Goal: Information Seeking & Learning: Find specific fact

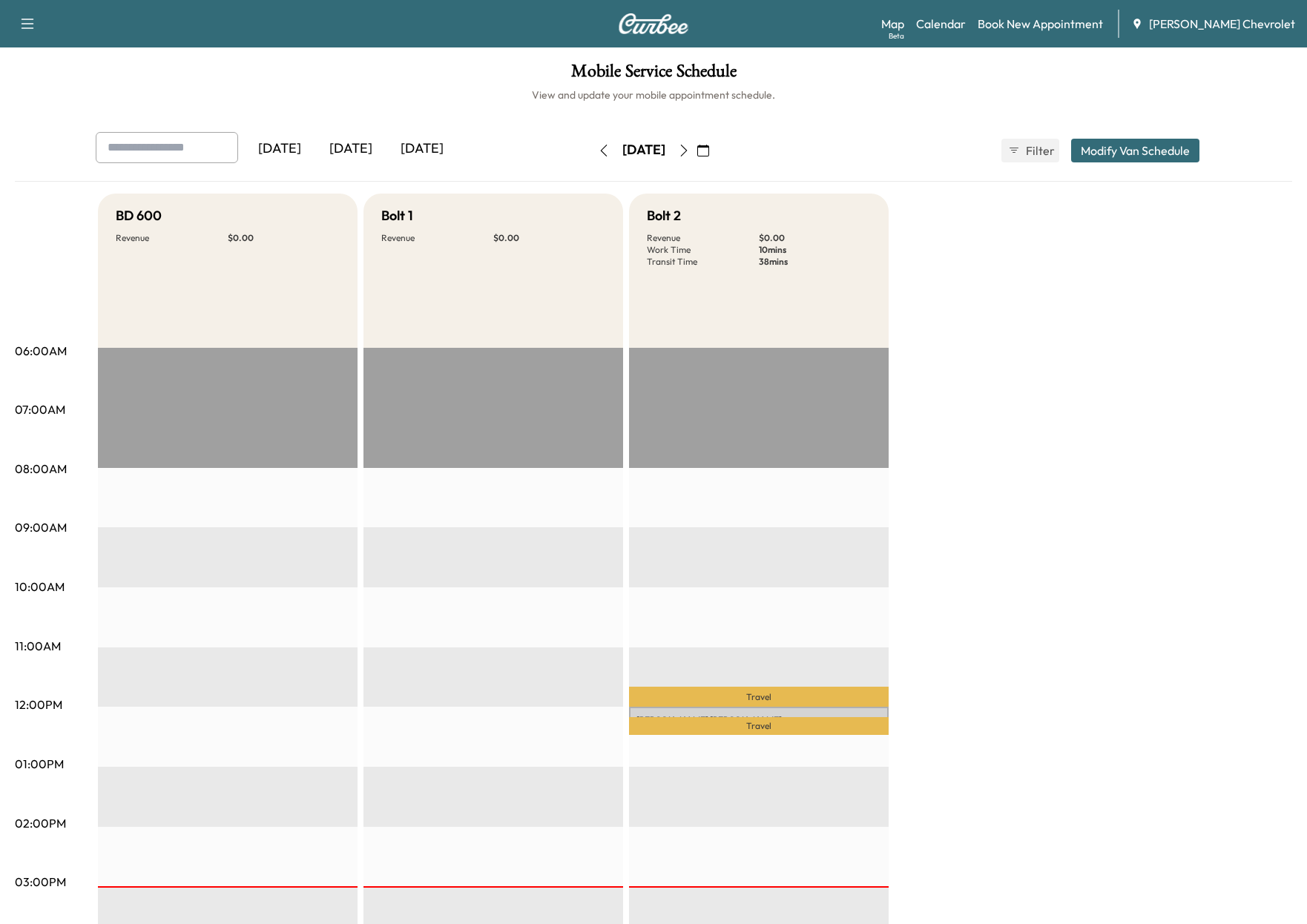
click at [690, 145] on icon "button" at bounding box center [684, 151] width 12 height 12
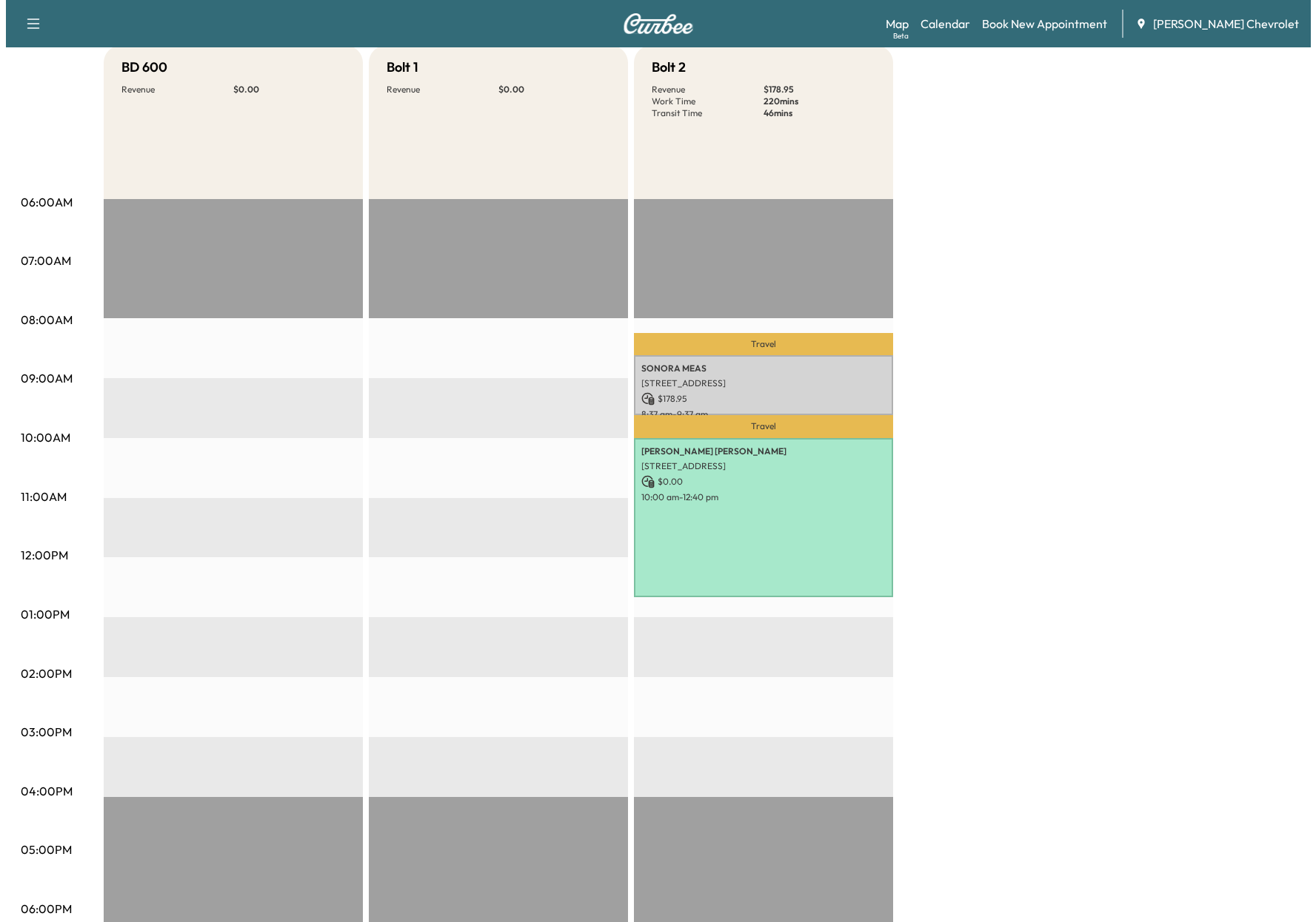
scroll to position [26, 0]
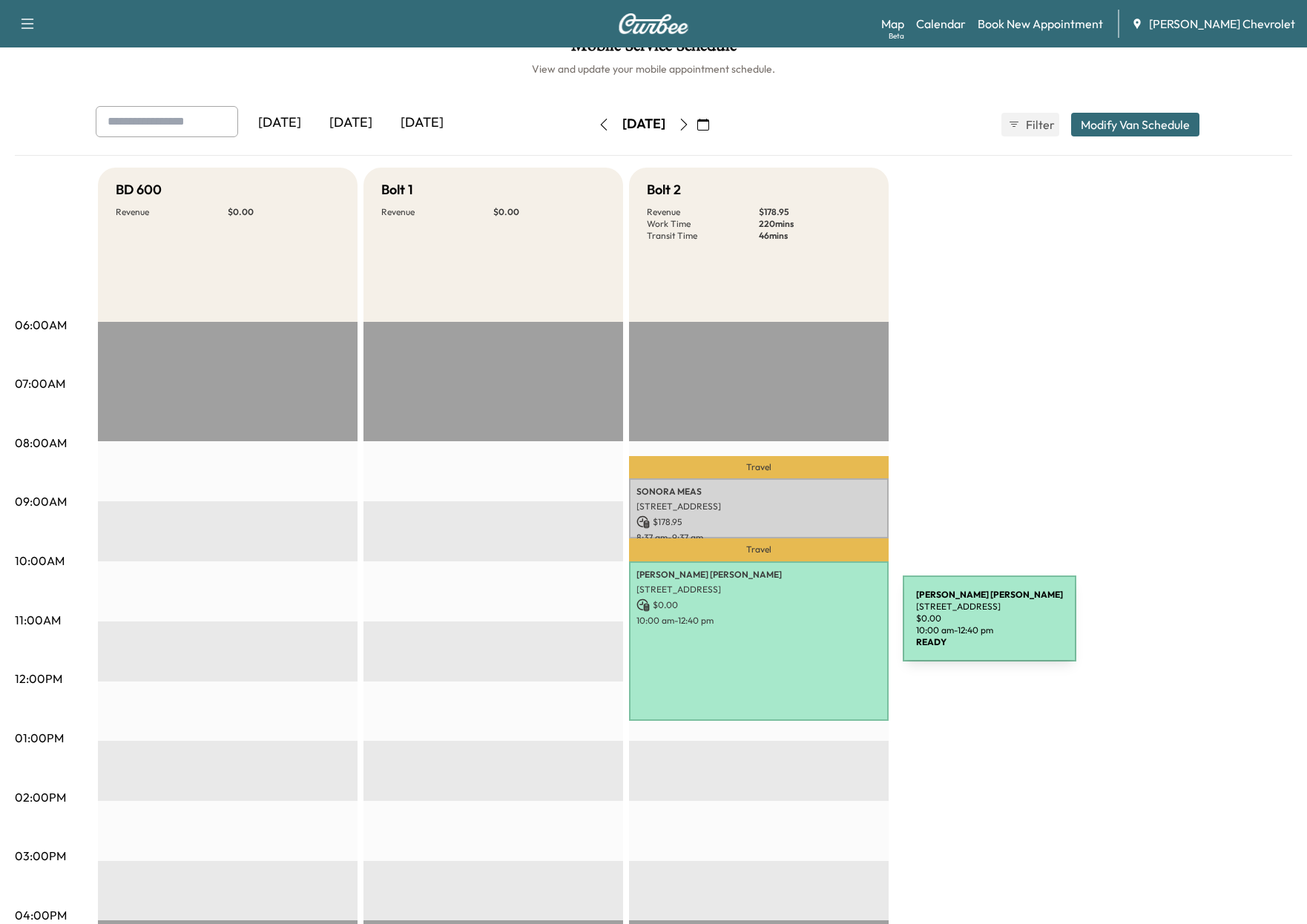
click at [791, 628] on div "[PERSON_NAME] [STREET_ADDRESS] $ 0.00 10:00 am - 12:40 pm" at bounding box center [759, 641] width 260 height 160
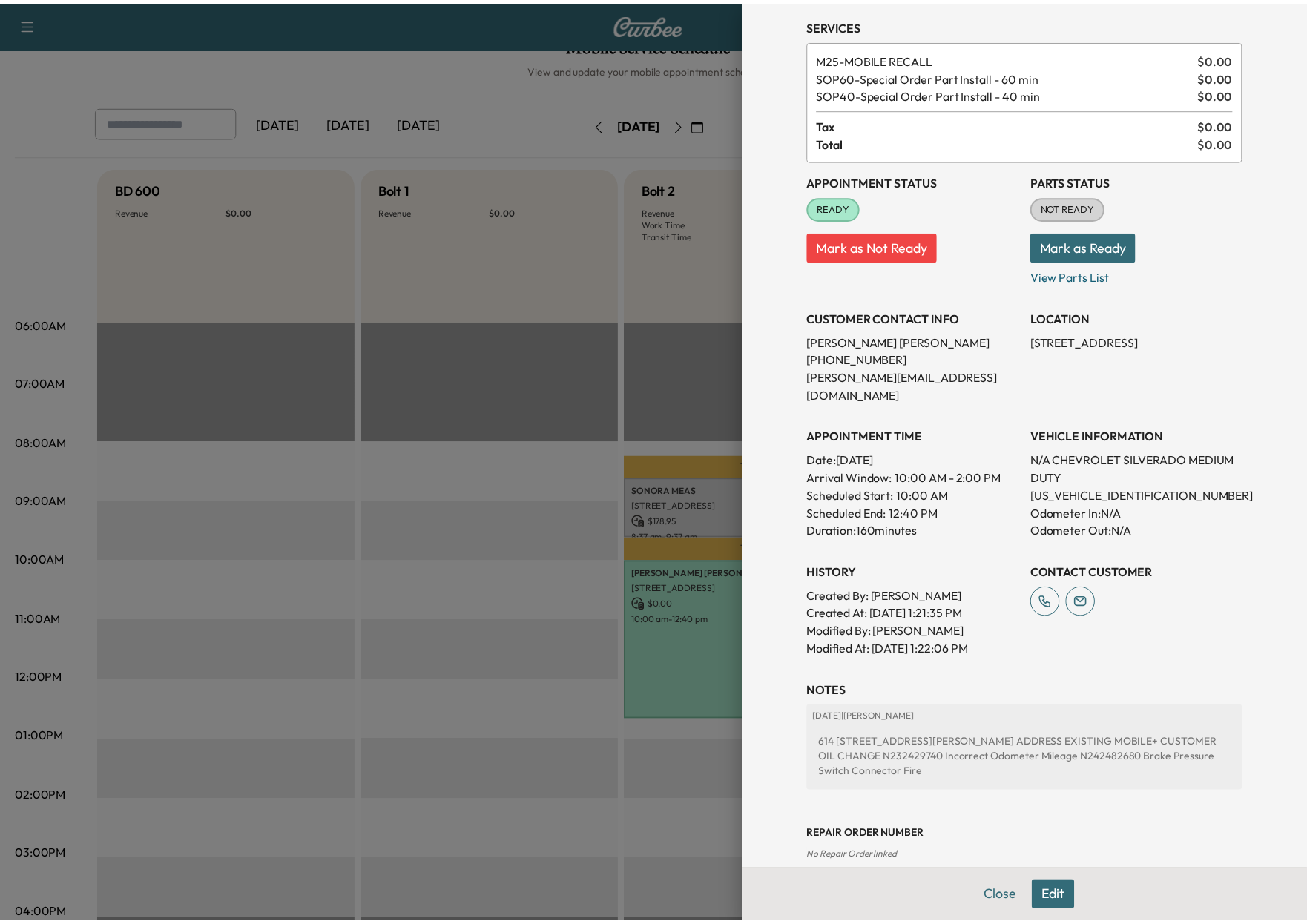
scroll to position [55, 0]
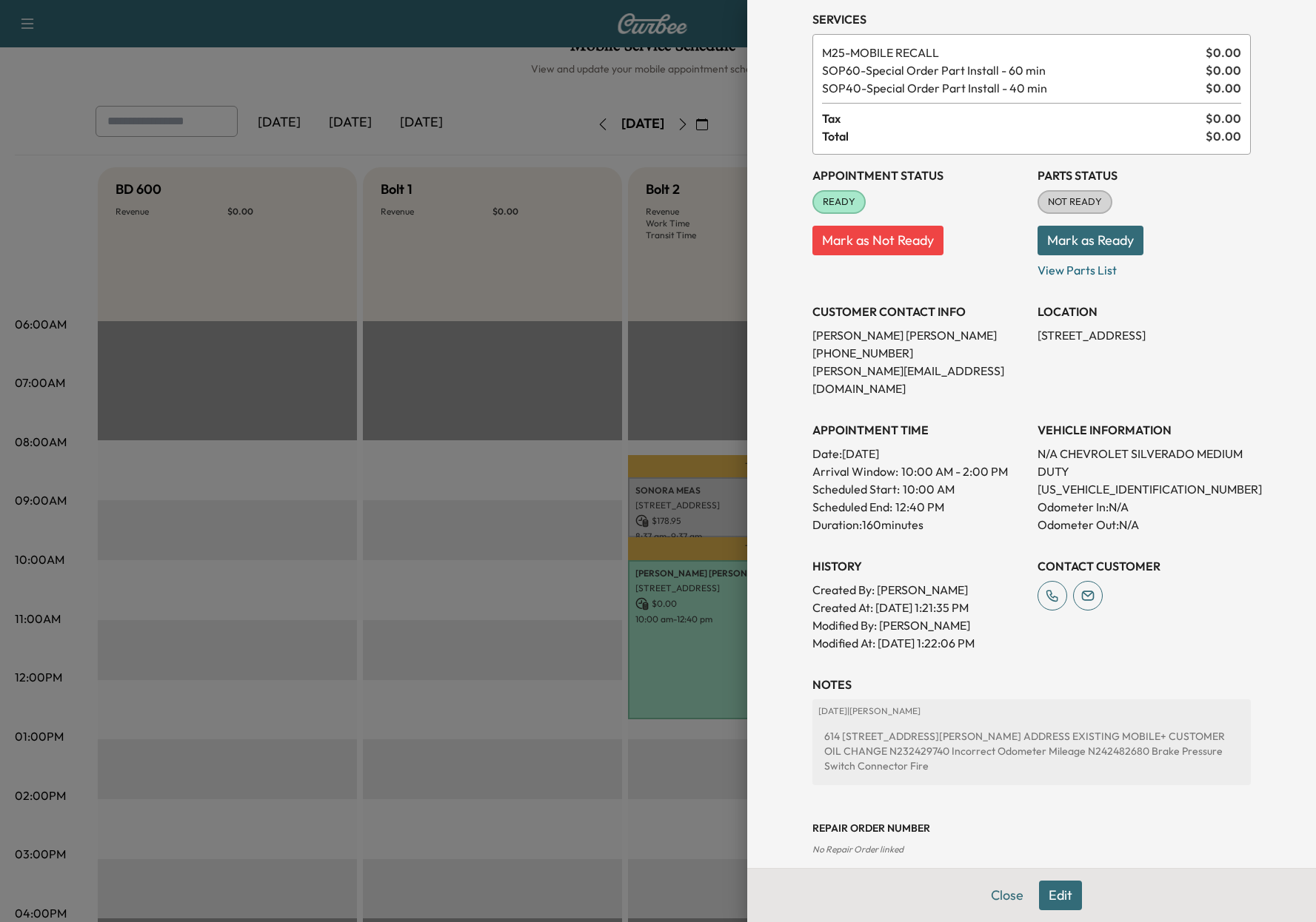
click at [1081, 481] on p "[US_VEHICLE_IDENTIFICATION_NUMBER]" at bounding box center [1144, 490] width 213 height 18
copy p "[US_VEHICLE_IDENTIFICATION_NUMBER]"
click at [36, 159] on div at bounding box center [658, 461] width 1316 height 922
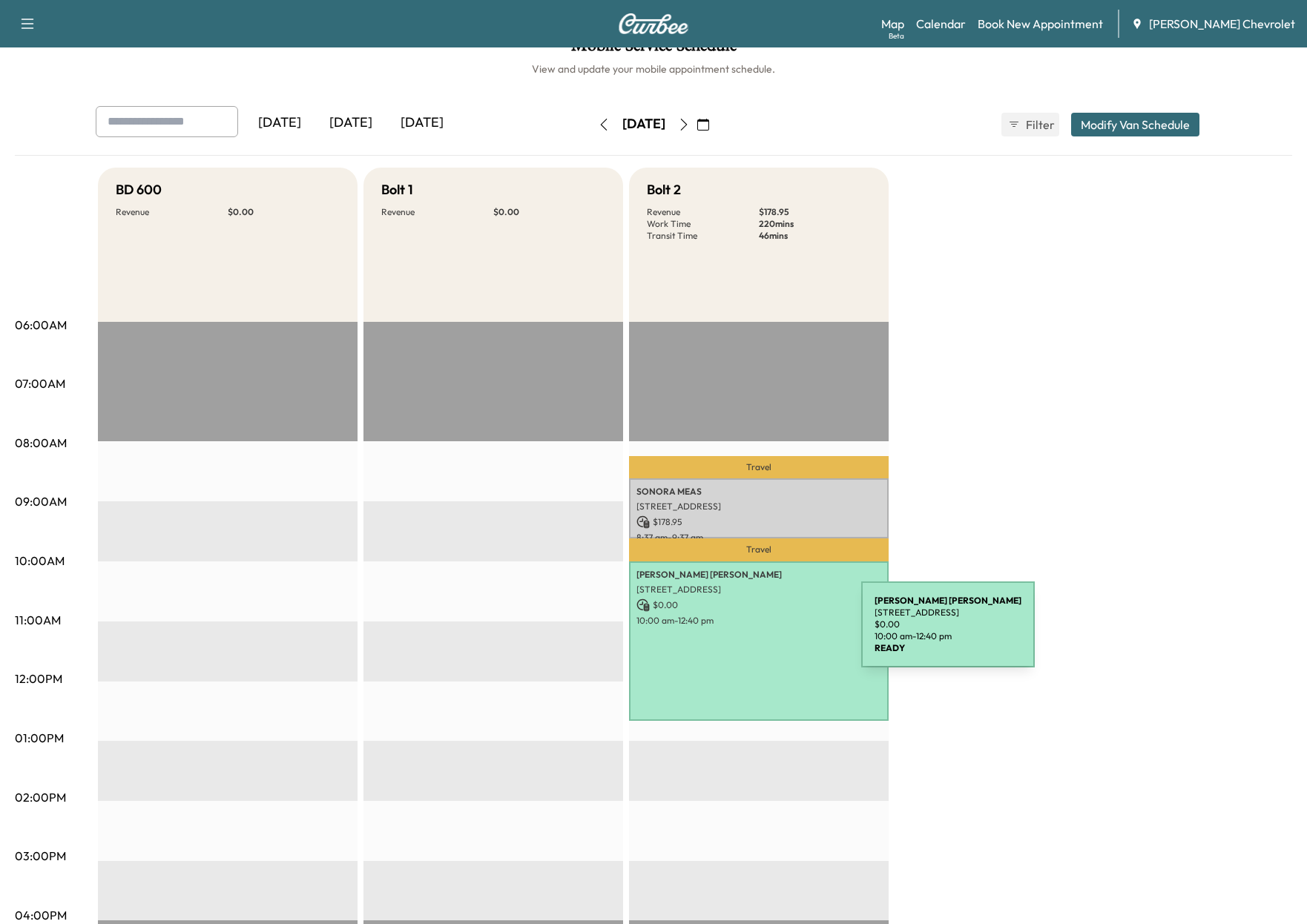
click at [750, 633] on div "[PERSON_NAME] [STREET_ADDRESS] $ 0.00 10:00 am - 12:40 pm" at bounding box center [759, 641] width 260 height 160
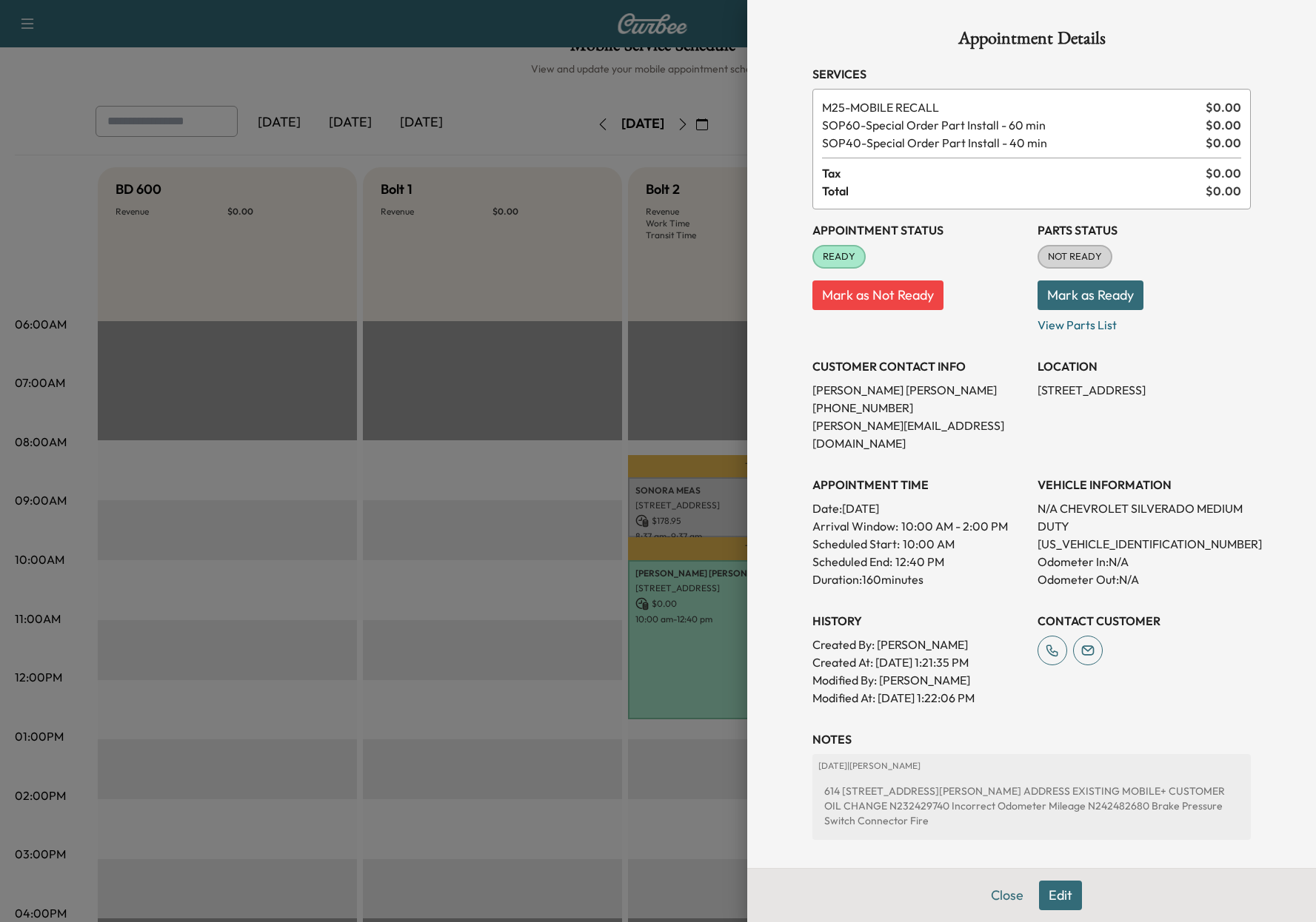
click at [636, 433] on div at bounding box center [658, 461] width 1316 height 922
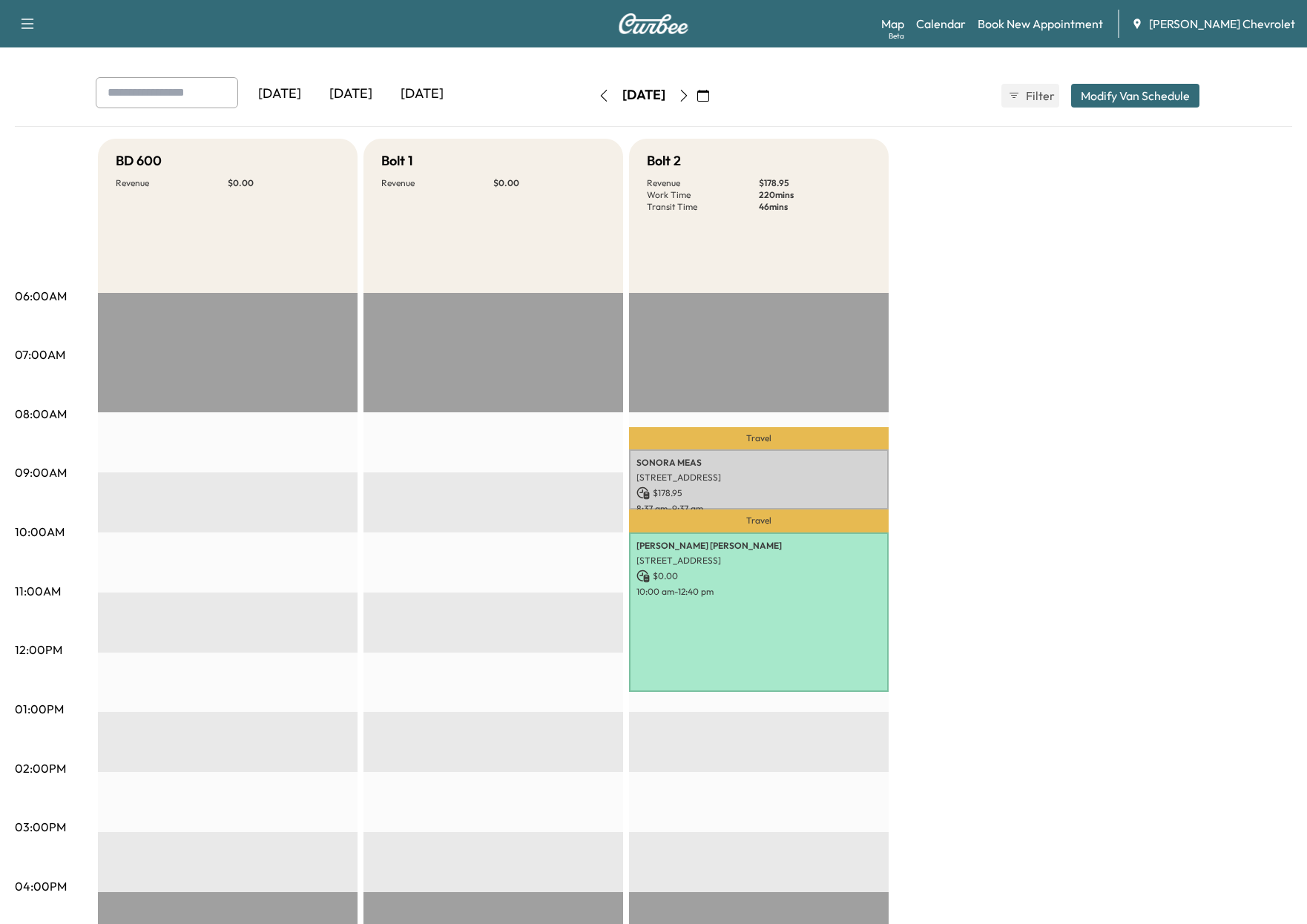
scroll to position [0, 0]
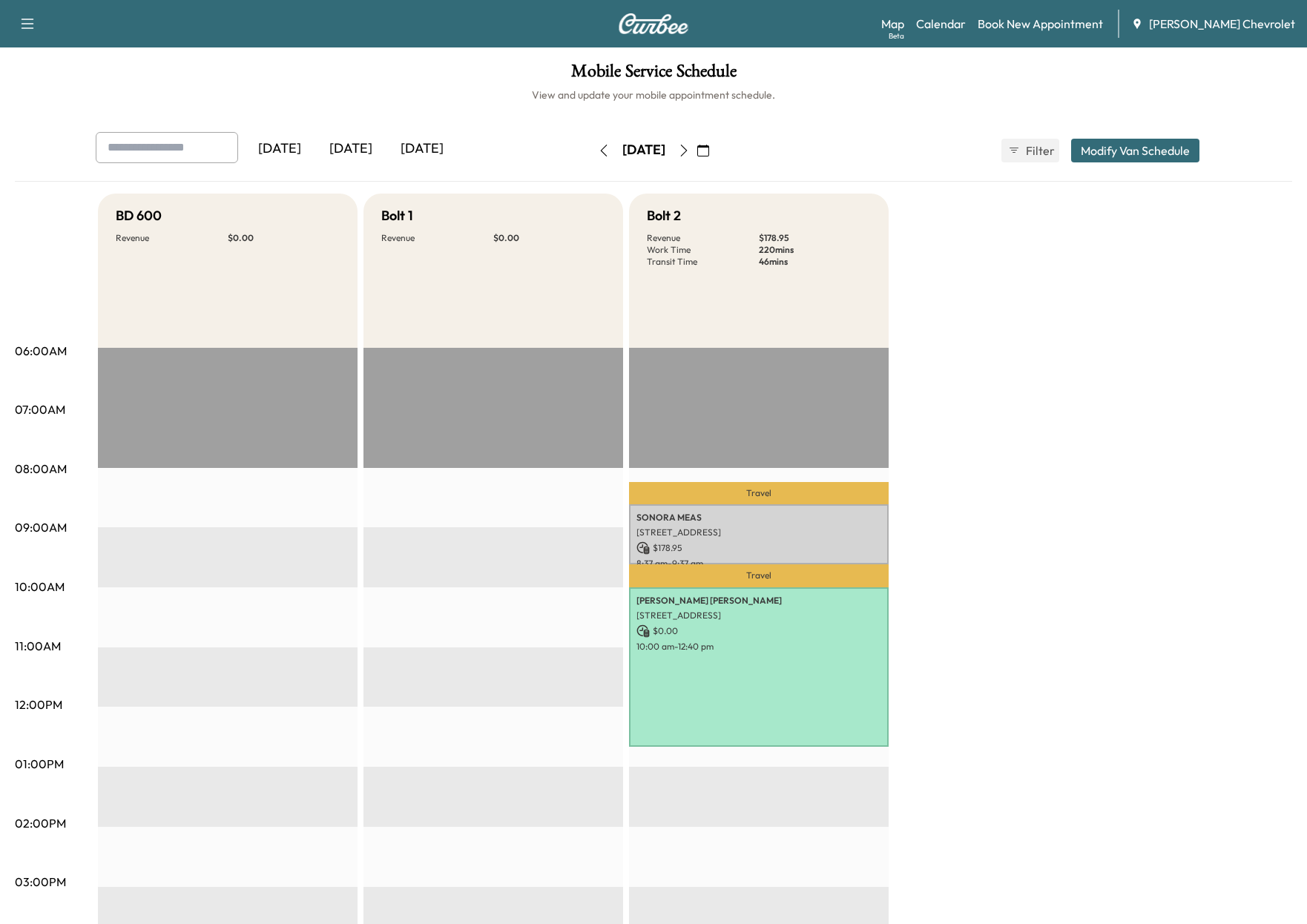
click at [690, 153] on icon "button" at bounding box center [684, 151] width 12 height 12
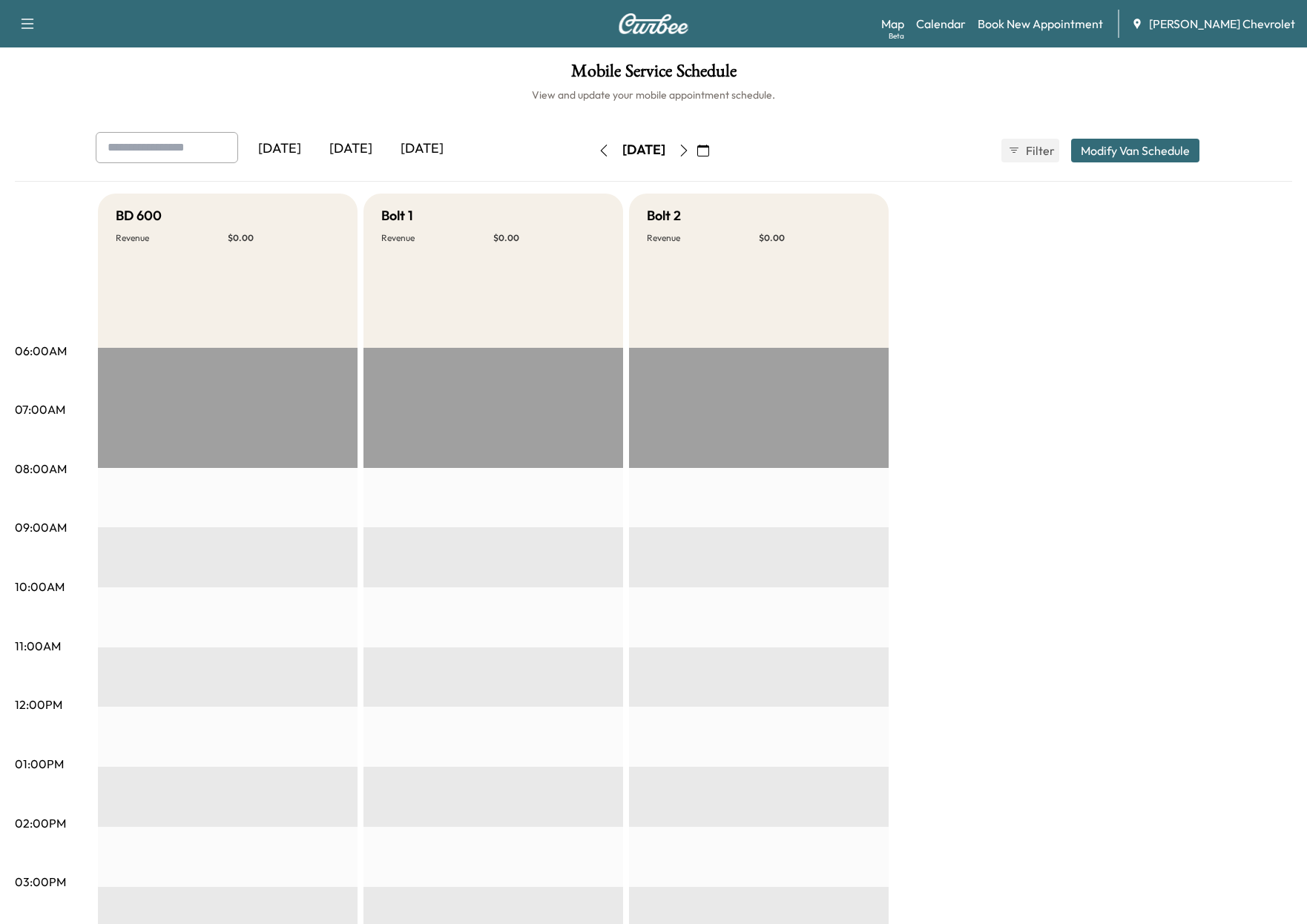
click at [597, 150] on icon "button" at bounding box center [604, 151] width 12 height 12
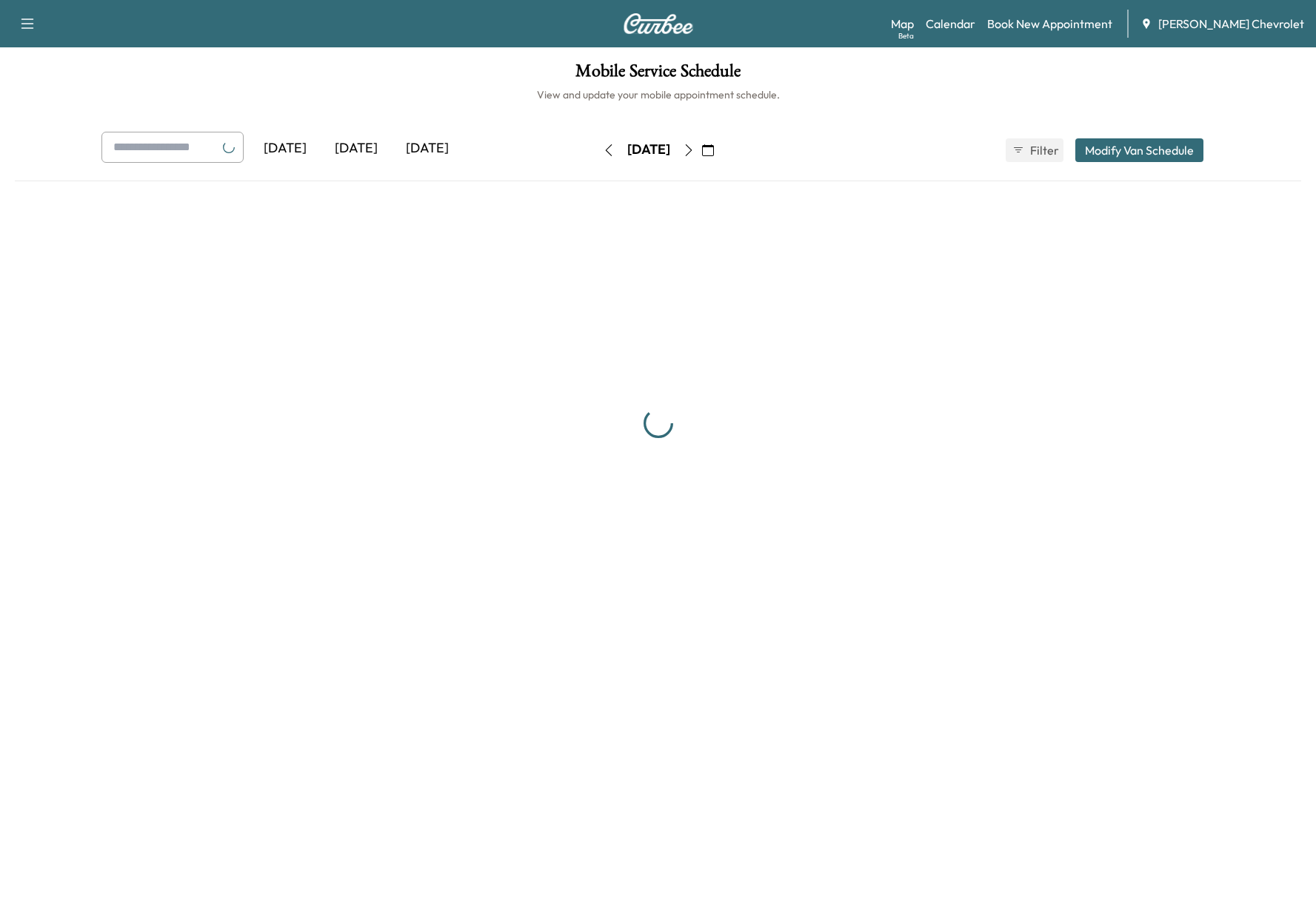
click at [602, 150] on icon "button" at bounding box center [608, 150] width 12 height 12
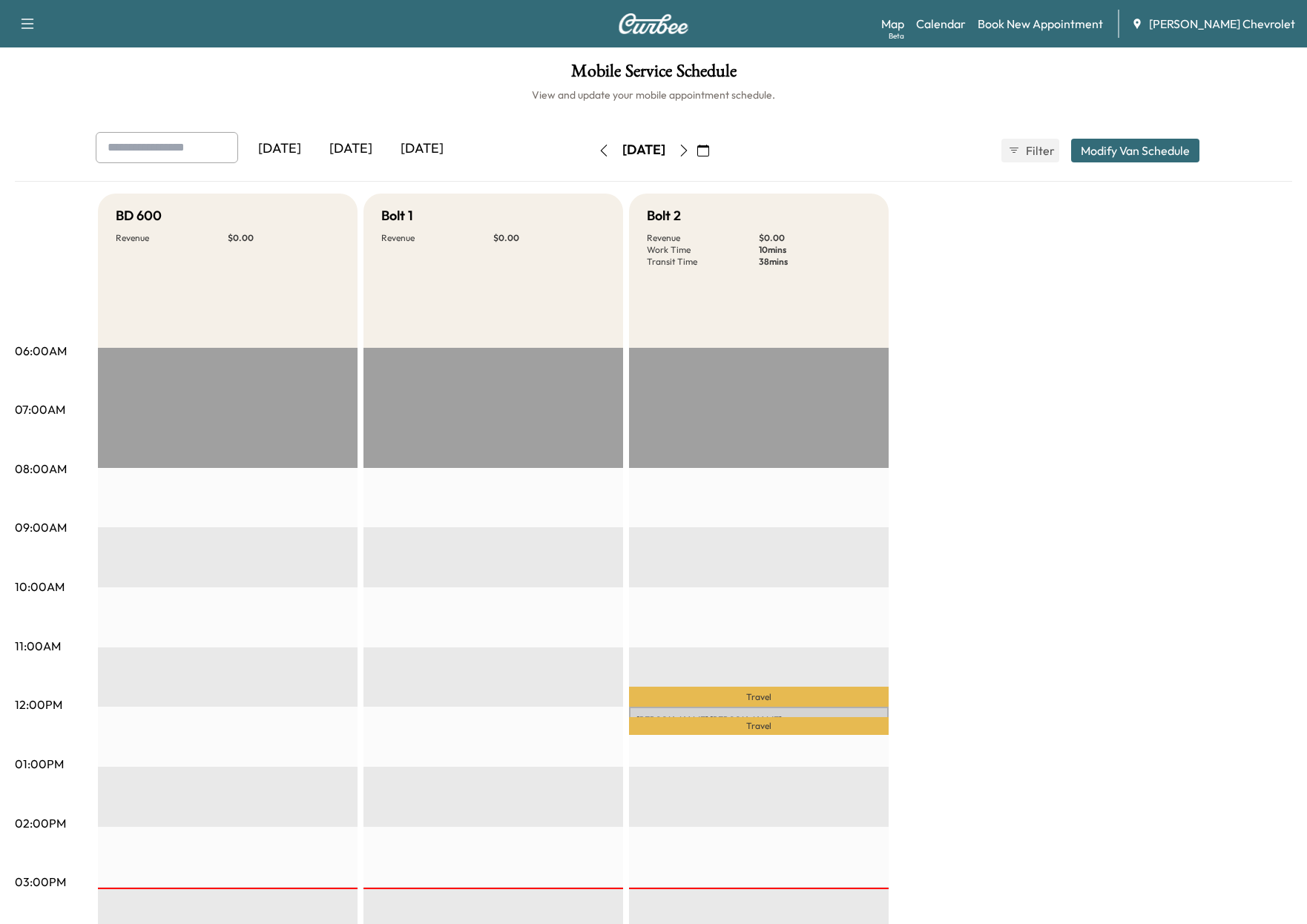
click at [597, 154] on icon "button" at bounding box center [604, 151] width 12 height 12
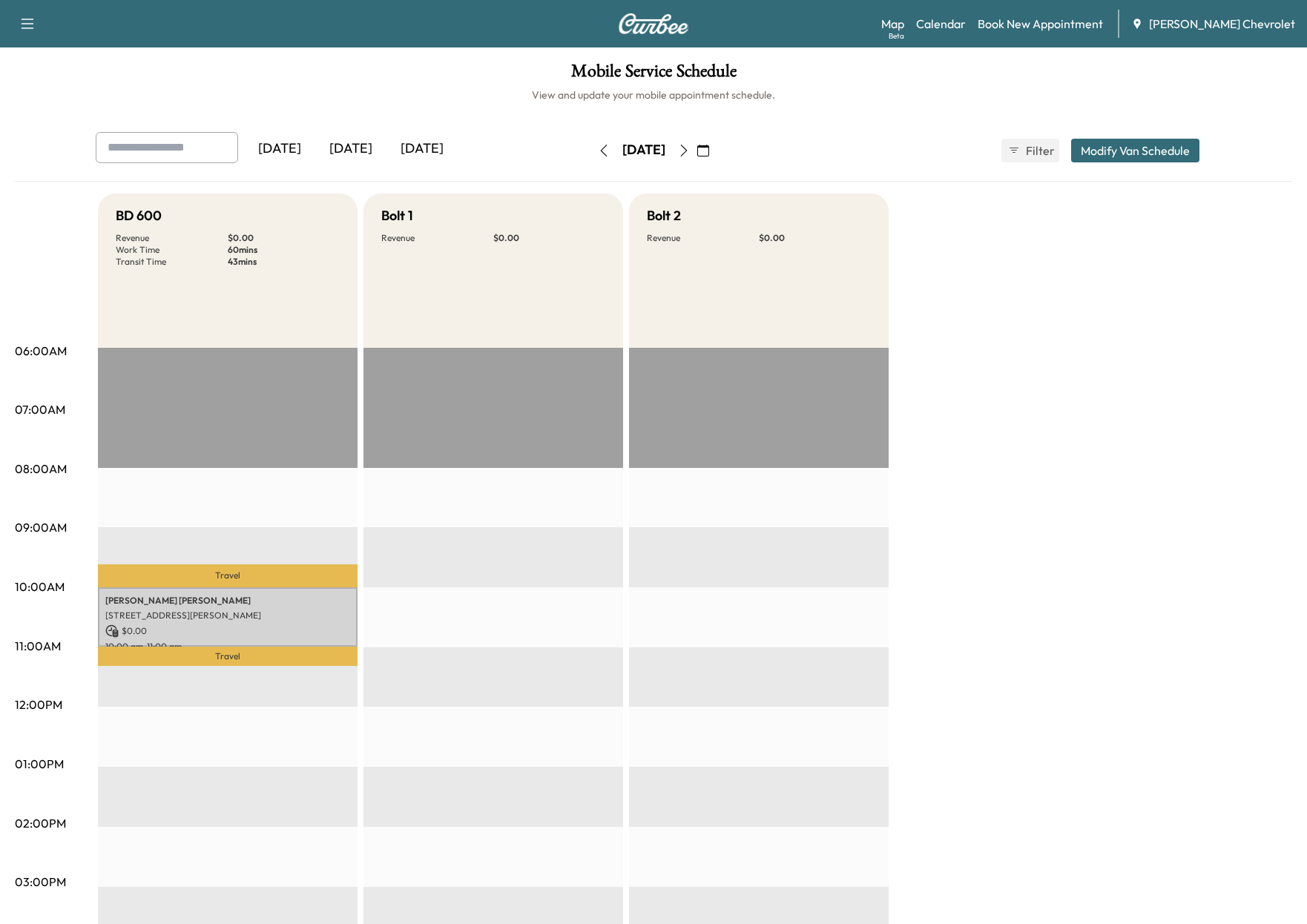
click at [690, 152] on icon "button" at bounding box center [684, 151] width 12 height 12
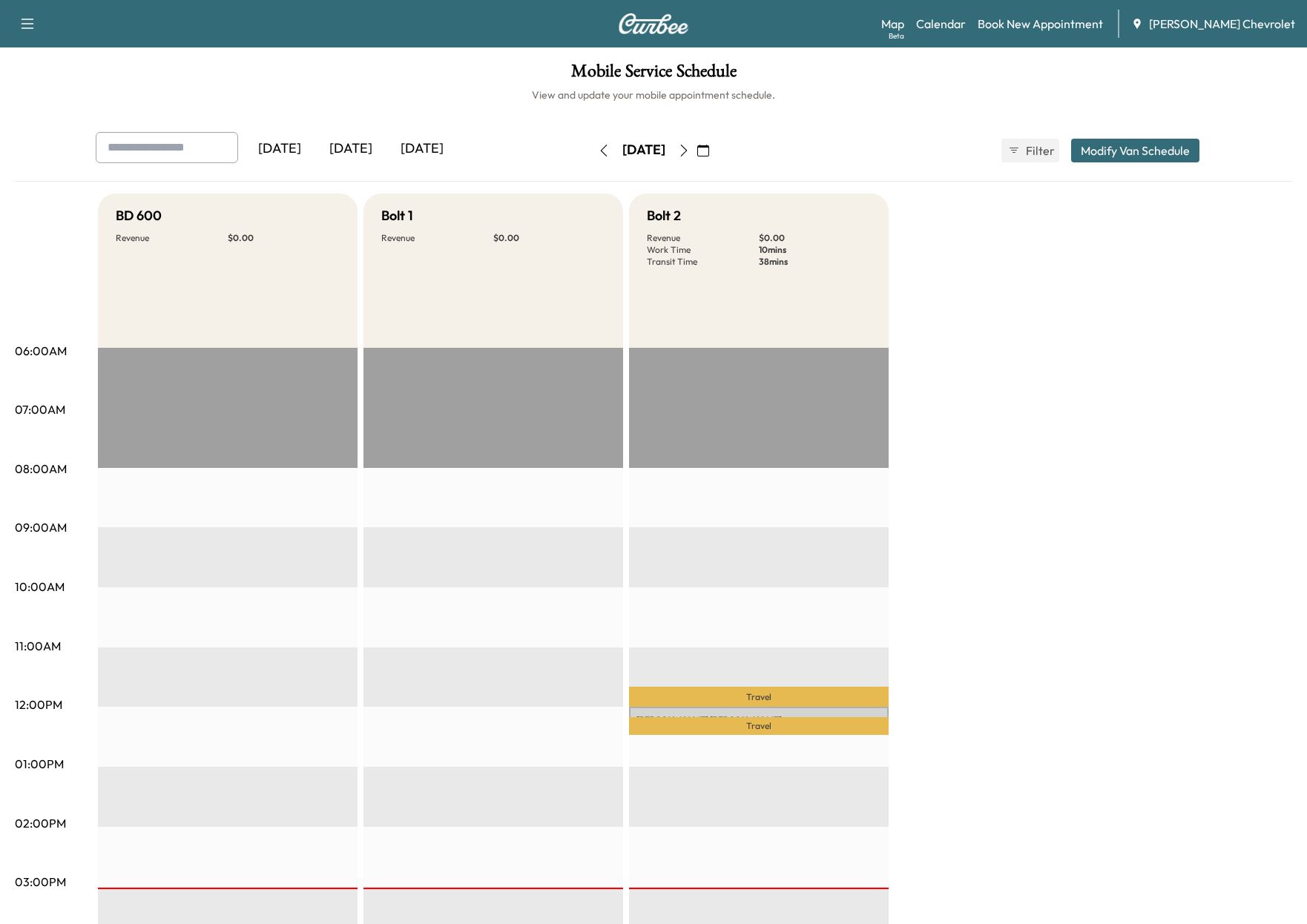
click at [697, 154] on button "button" at bounding box center [683, 150] width 25 height 23
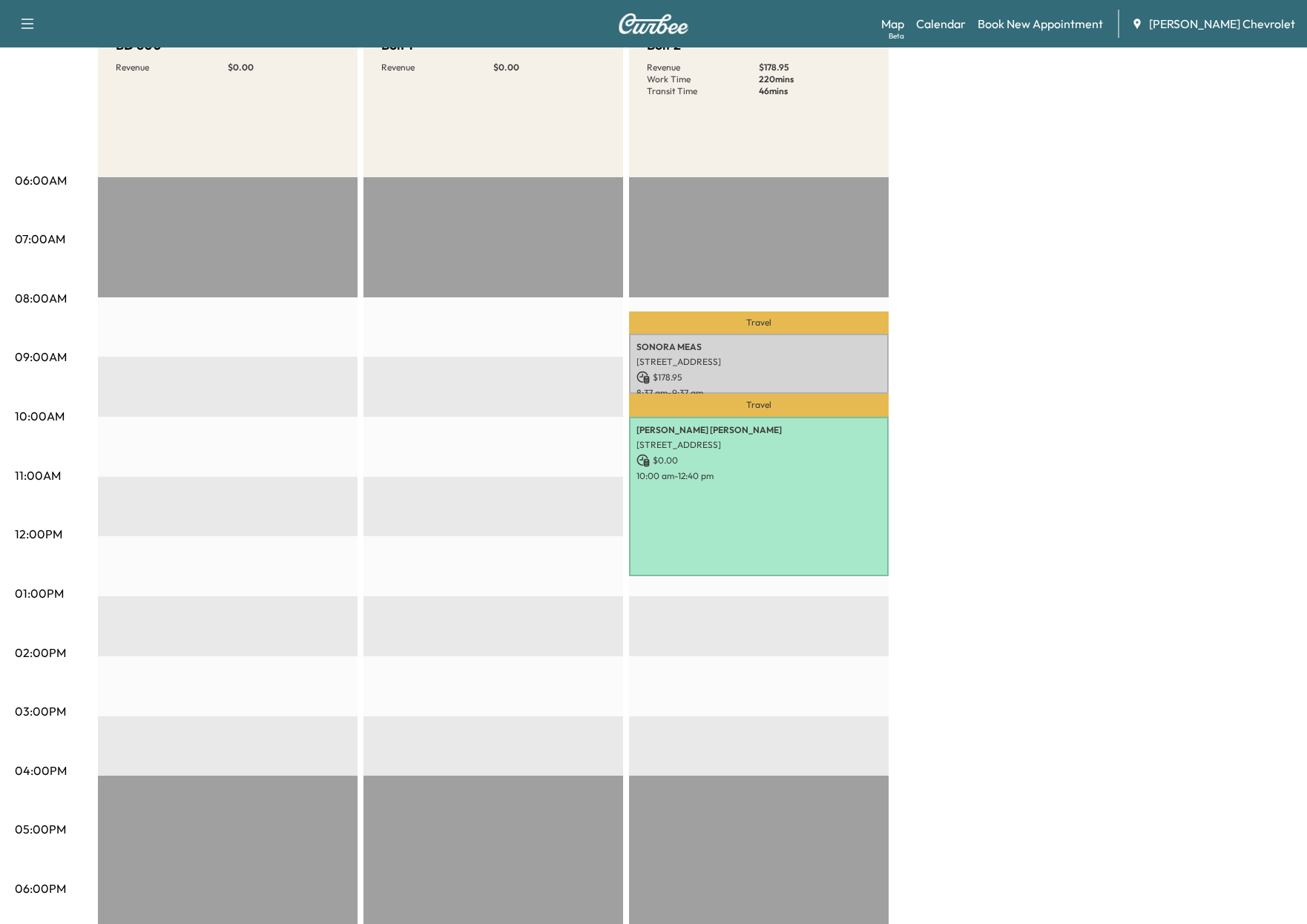
scroll to position [100, 0]
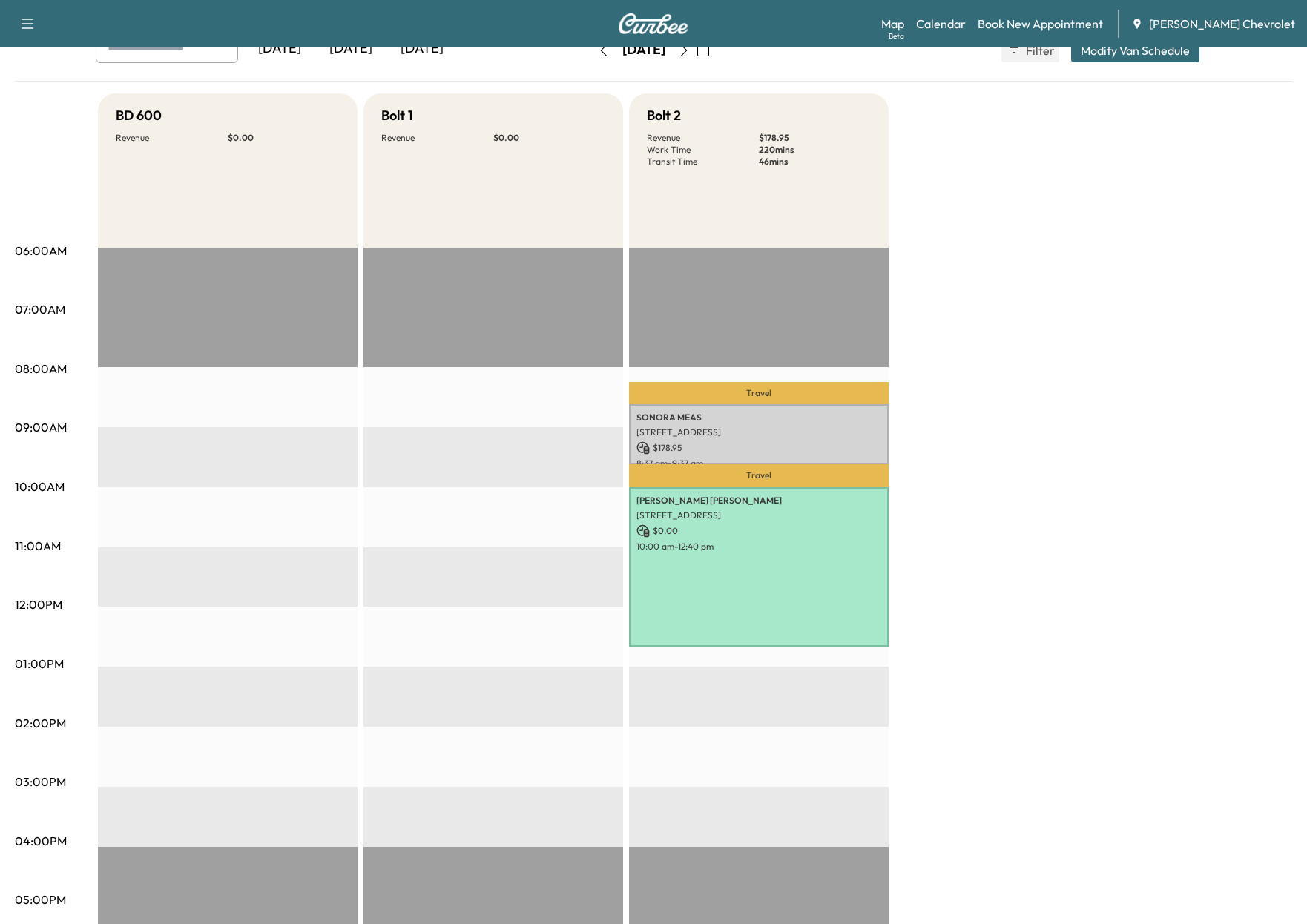
click at [697, 58] on button "button" at bounding box center [683, 50] width 25 height 23
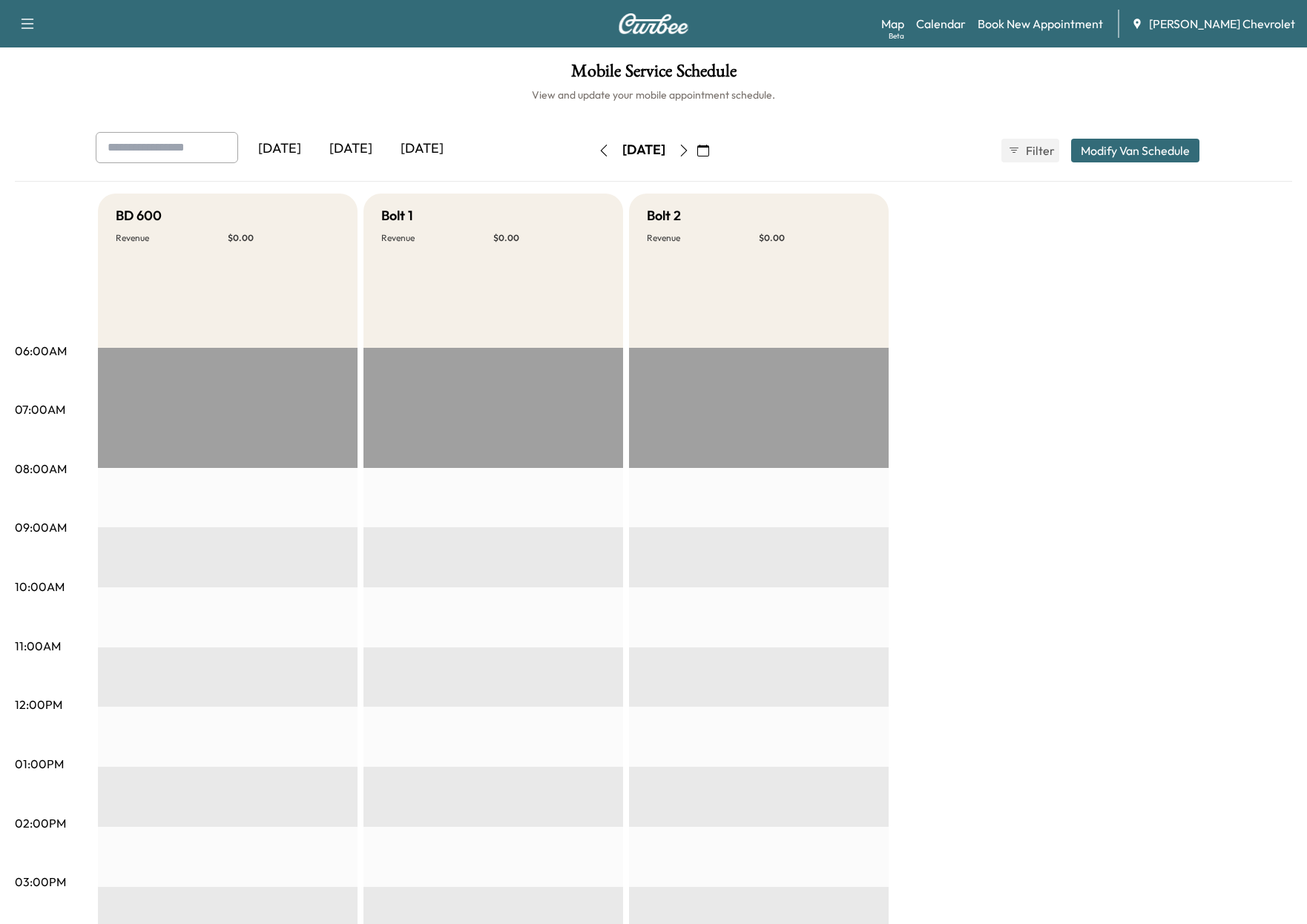
click at [591, 158] on button "button" at bounding box center [604, 150] width 25 height 23
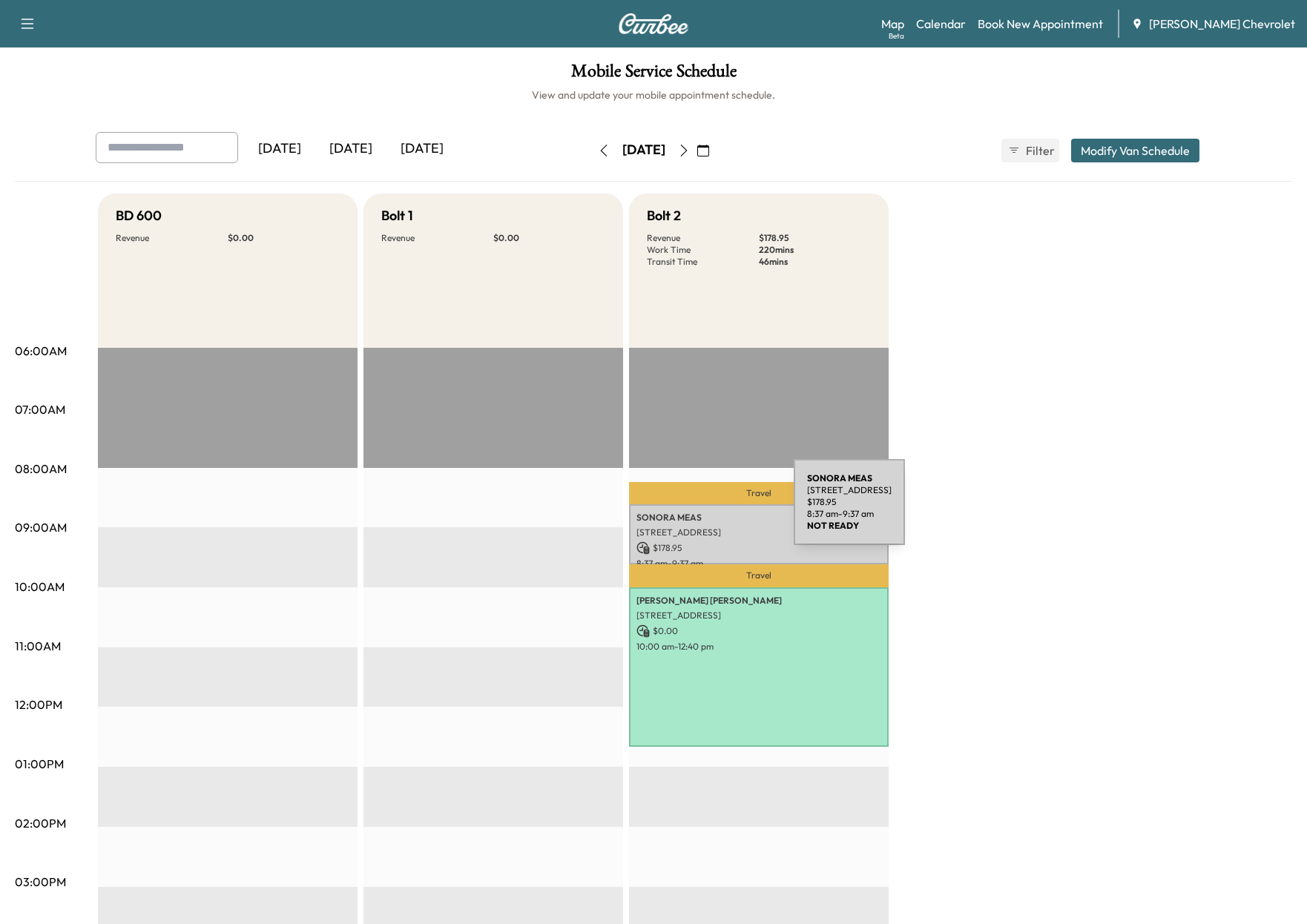
click at [683, 512] on p "SONORA MEAS" at bounding box center [758, 518] width 245 height 12
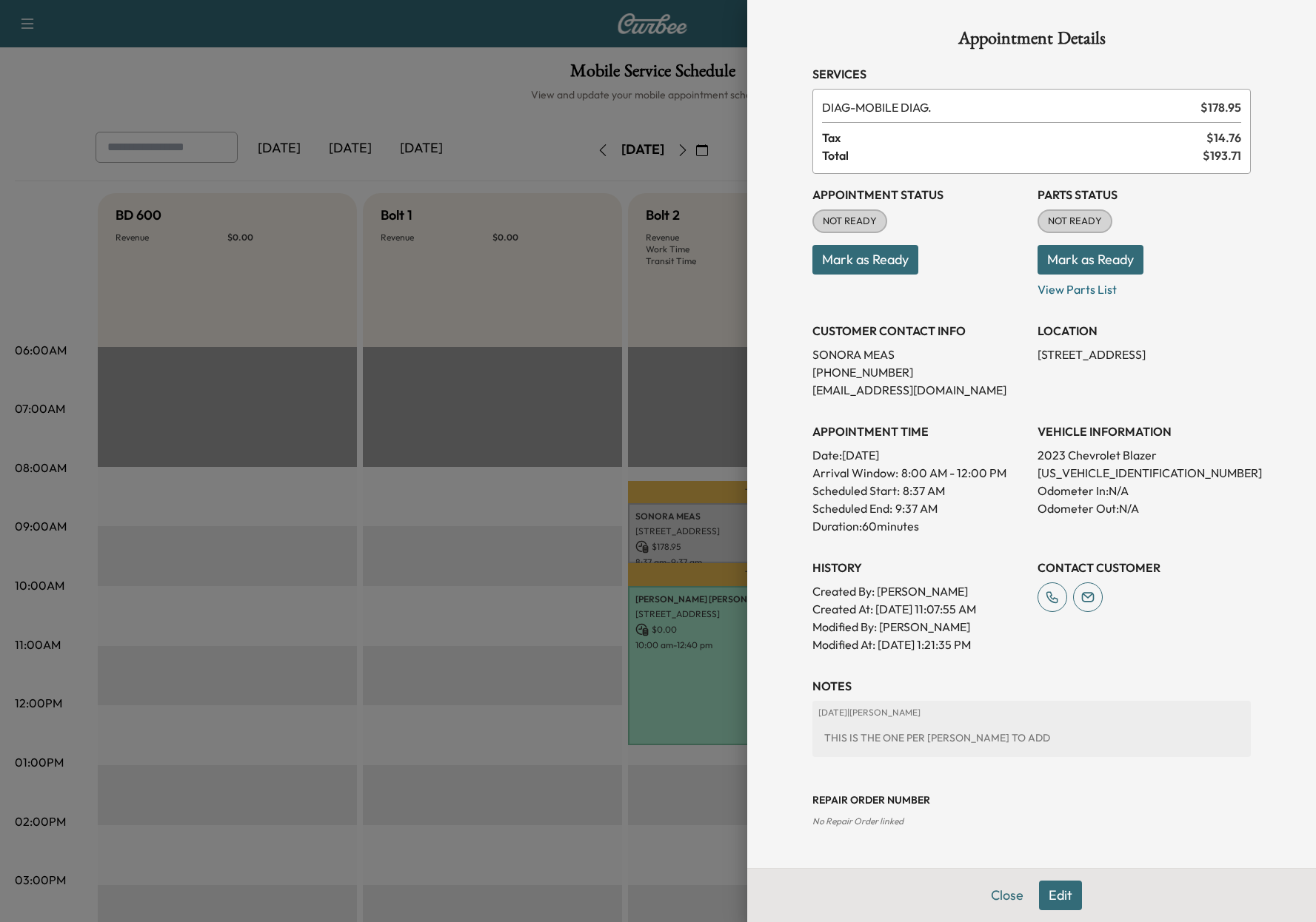
click at [658, 406] on div at bounding box center [658, 461] width 1316 height 922
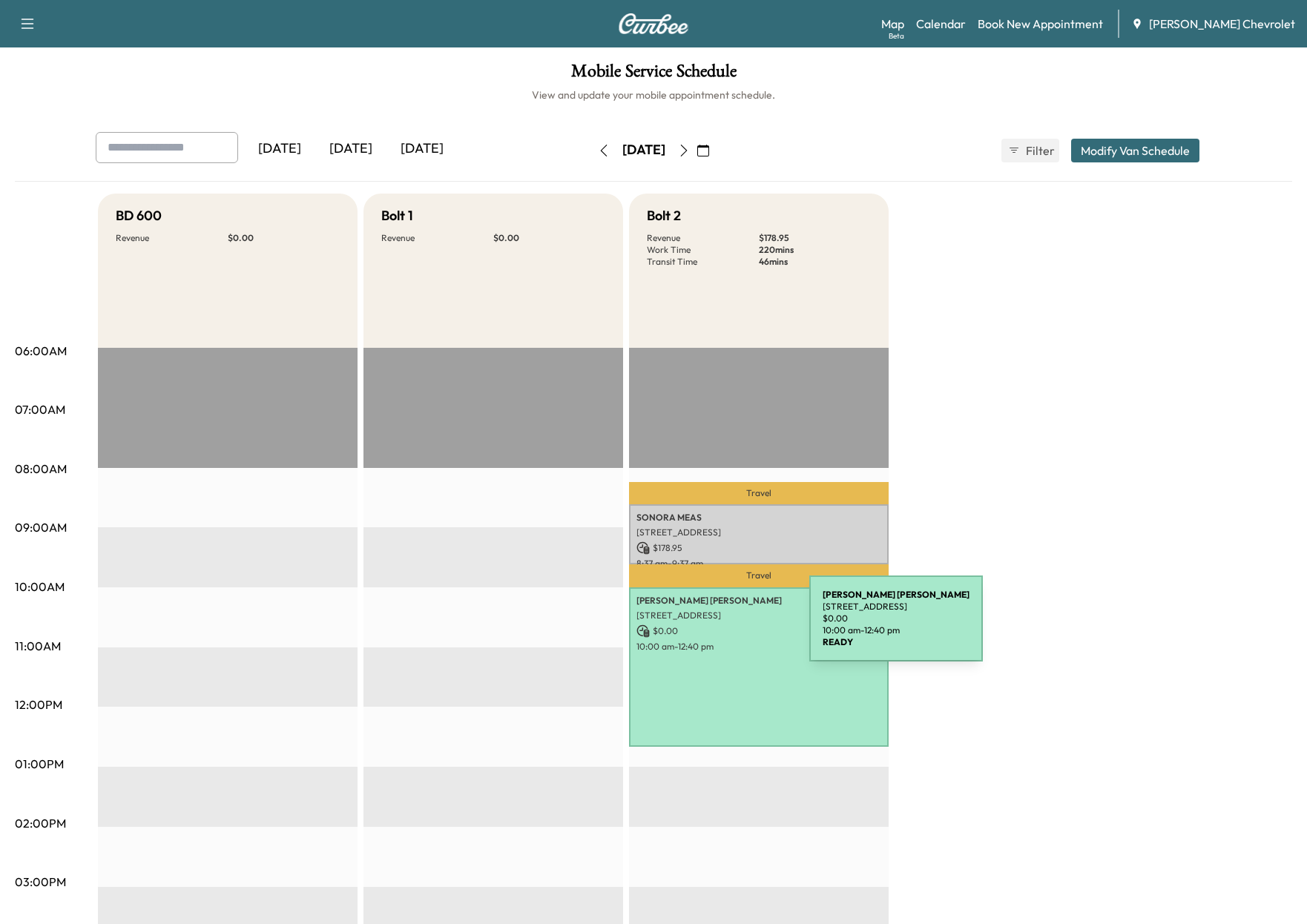
click at [698, 628] on p "$ 0.00" at bounding box center [758, 632] width 245 height 14
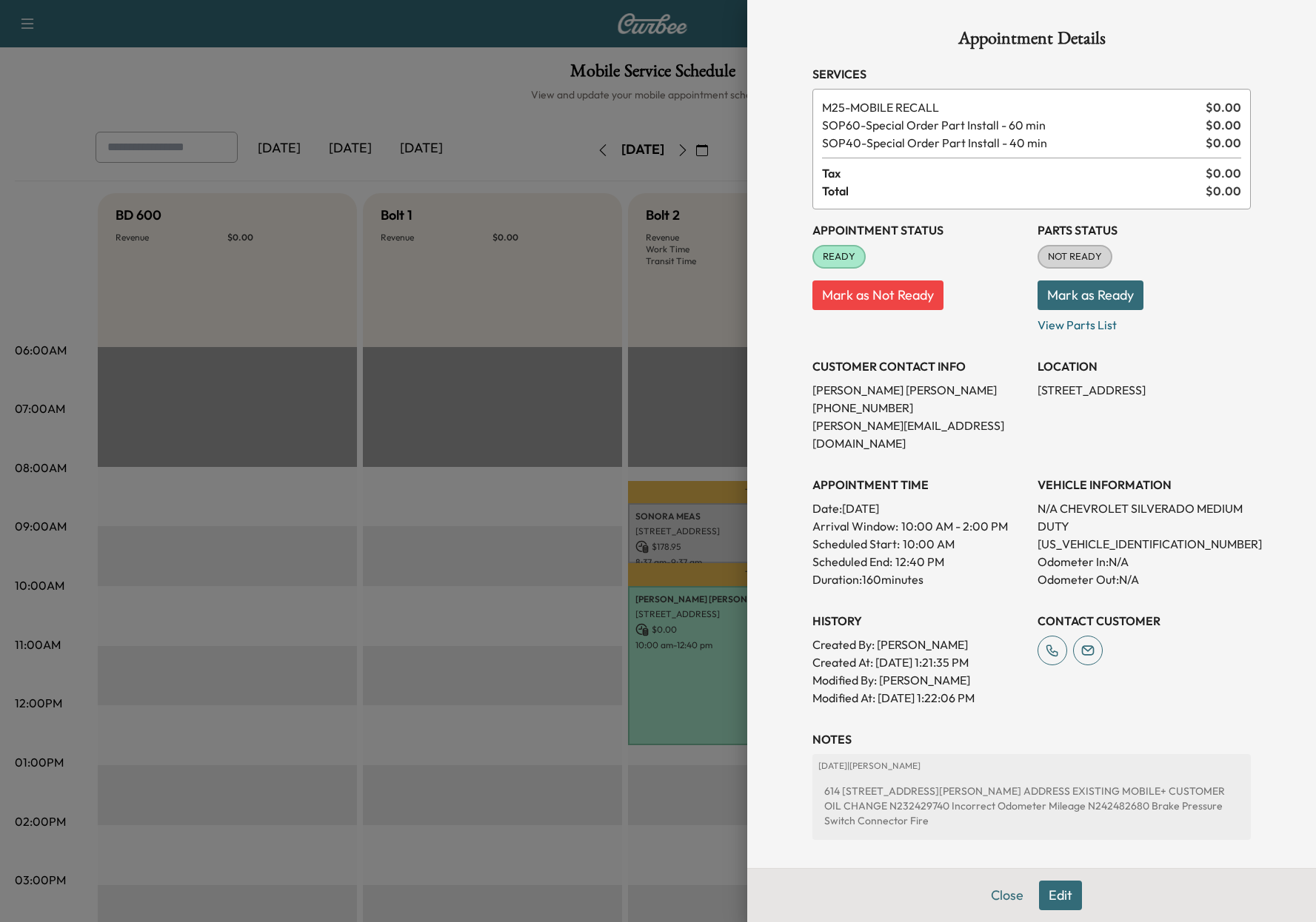
click at [482, 138] on div at bounding box center [658, 461] width 1316 height 922
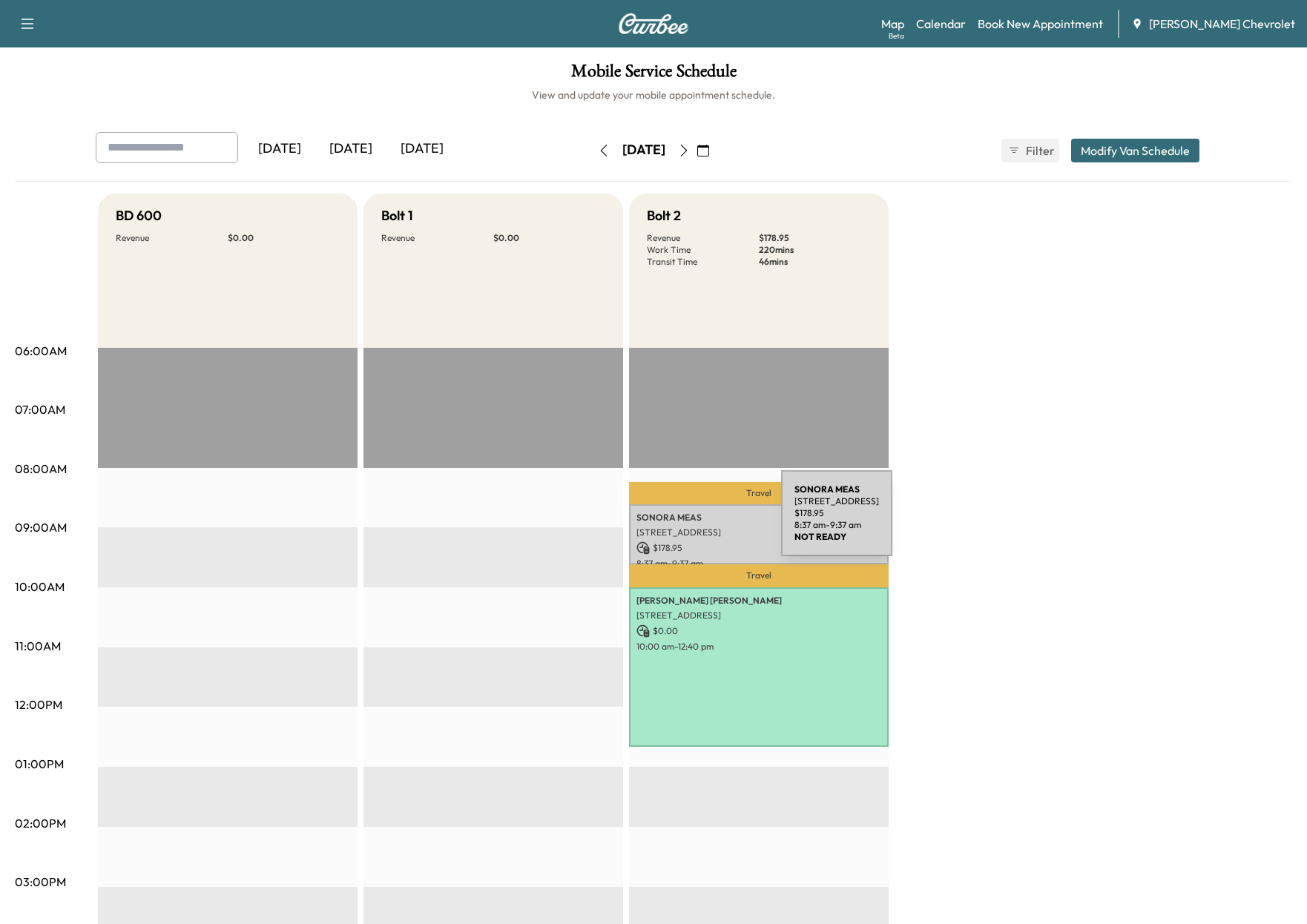
click at [669, 522] on p "SONORA MEAS" at bounding box center [758, 518] width 245 height 12
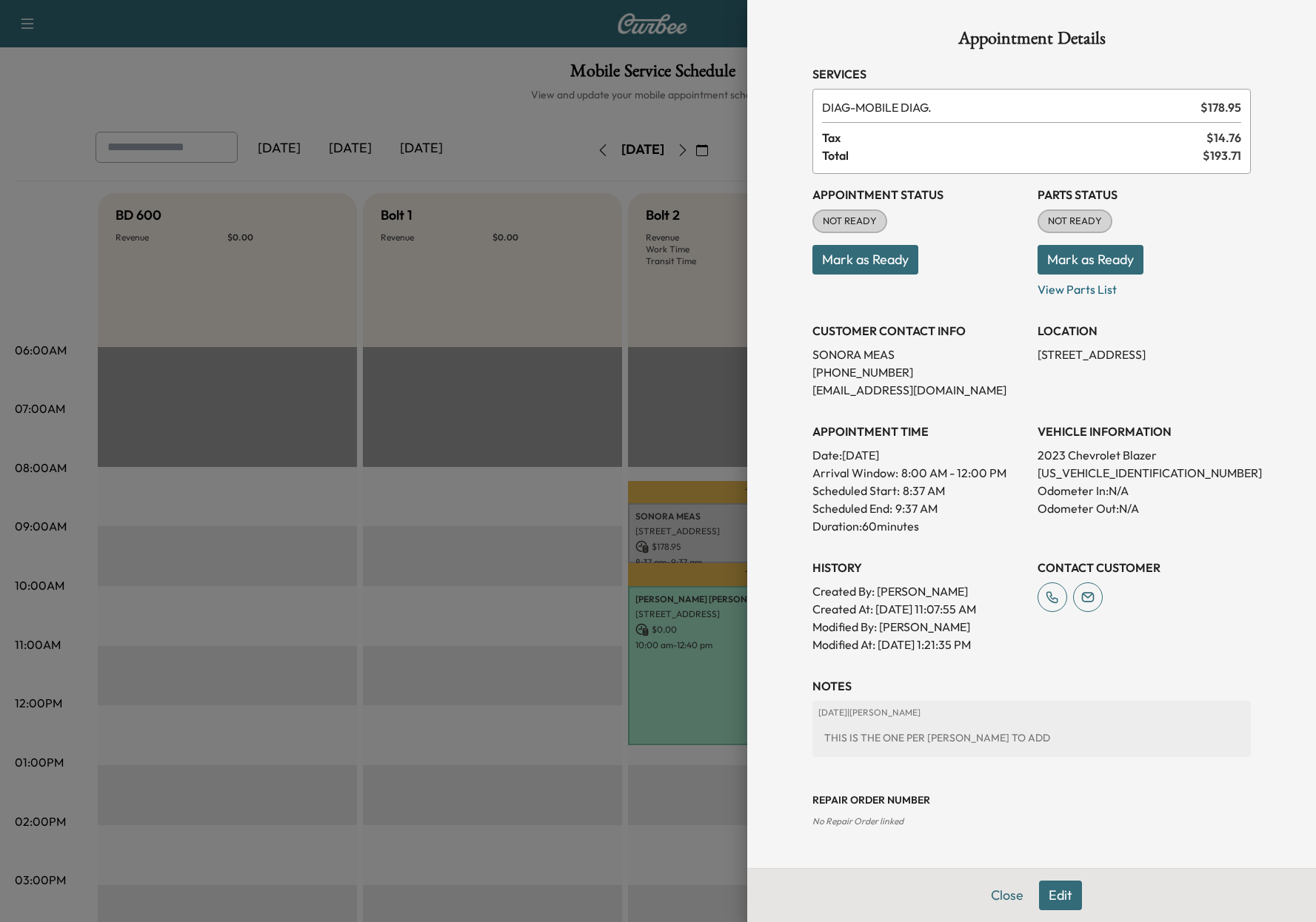
click at [1111, 475] on p "[US_VEHICLE_IDENTIFICATION_NUMBER]" at bounding box center [1144, 473] width 213 height 18
copy p "[US_VEHICLE_IDENTIFICATION_NUMBER]"
click at [416, 391] on div at bounding box center [658, 461] width 1316 height 922
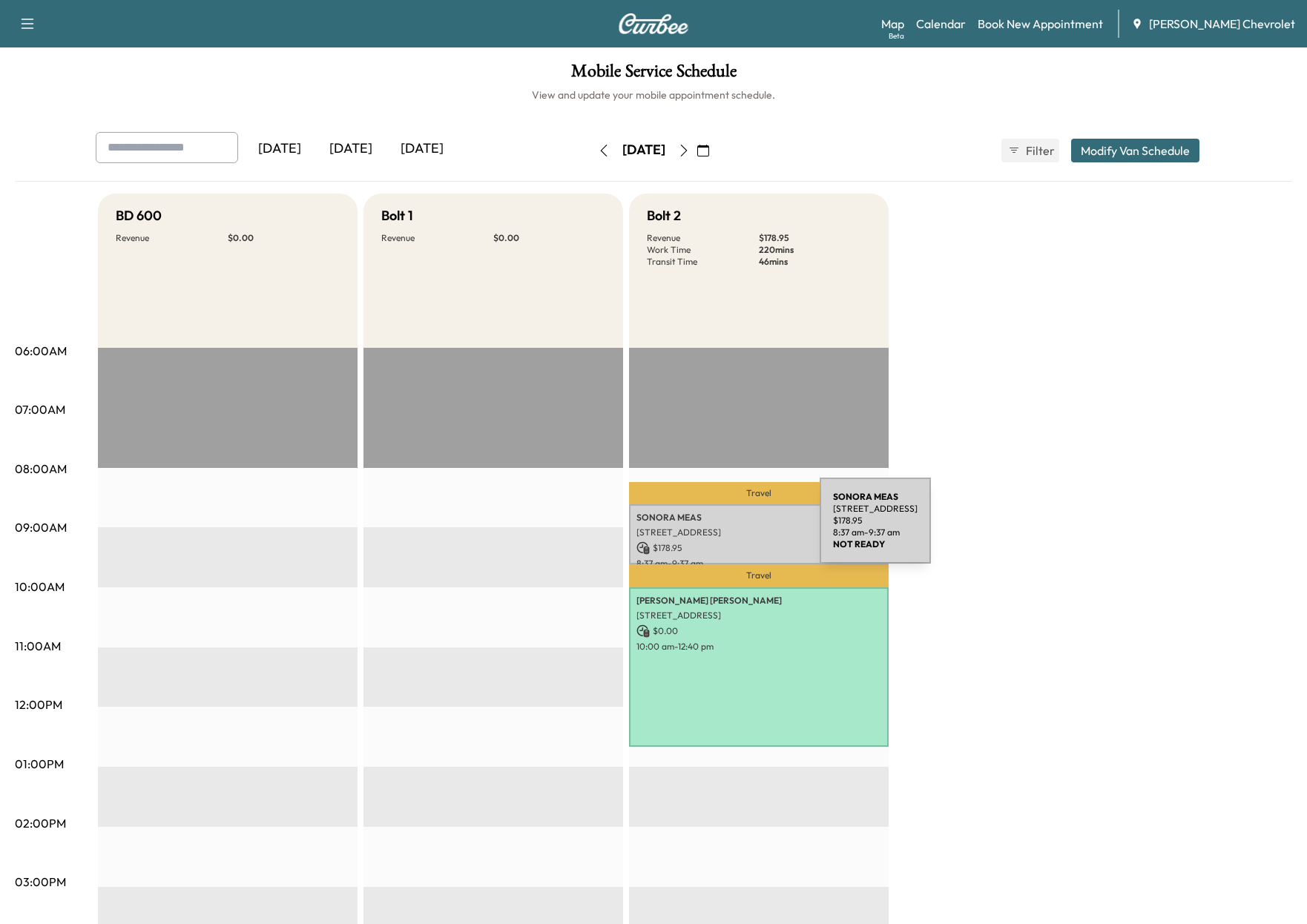
click at [708, 529] on p "[STREET_ADDRESS]" at bounding box center [758, 532] width 245 height 12
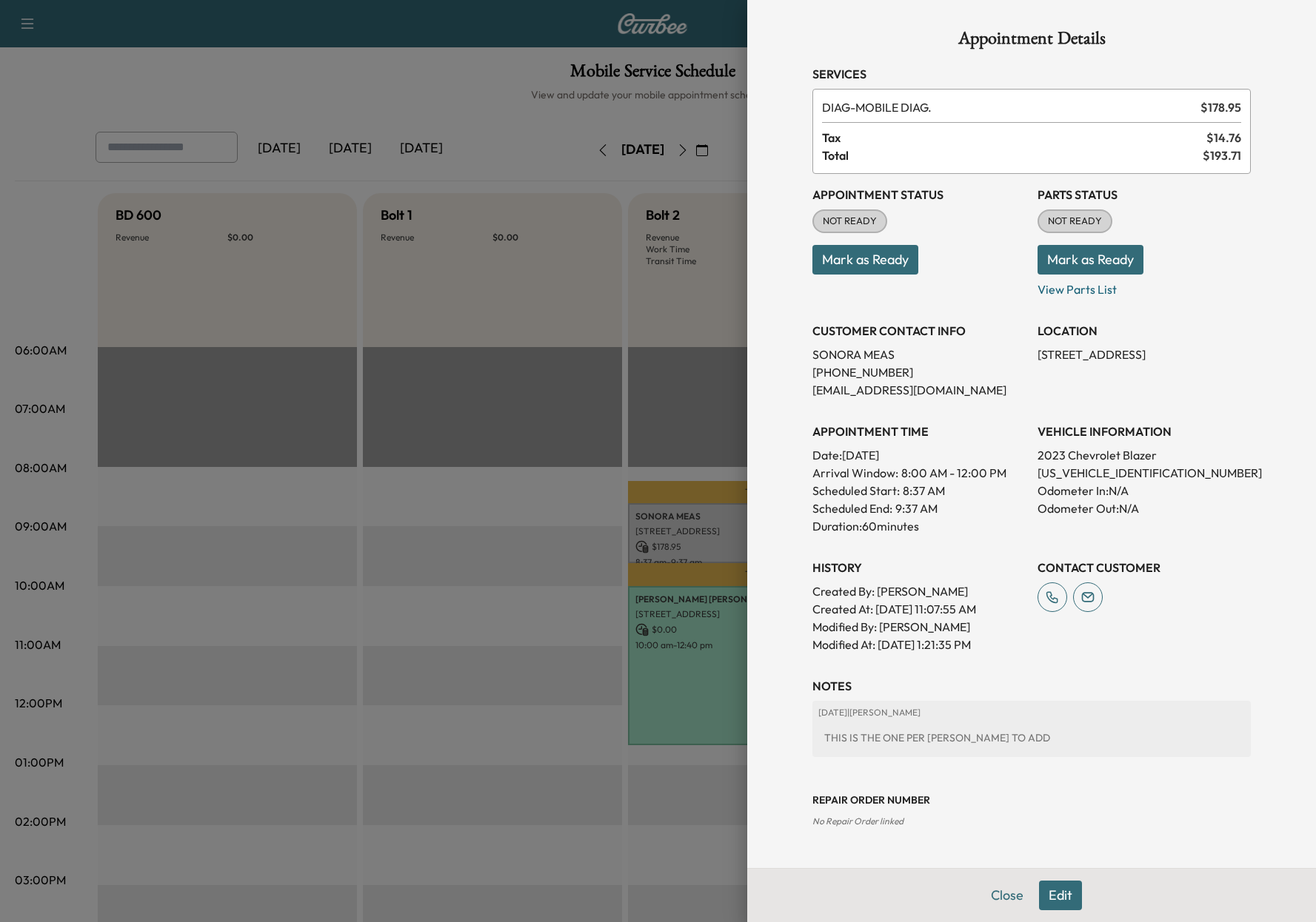
click at [686, 612] on div at bounding box center [658, 461] width 1316 height 922
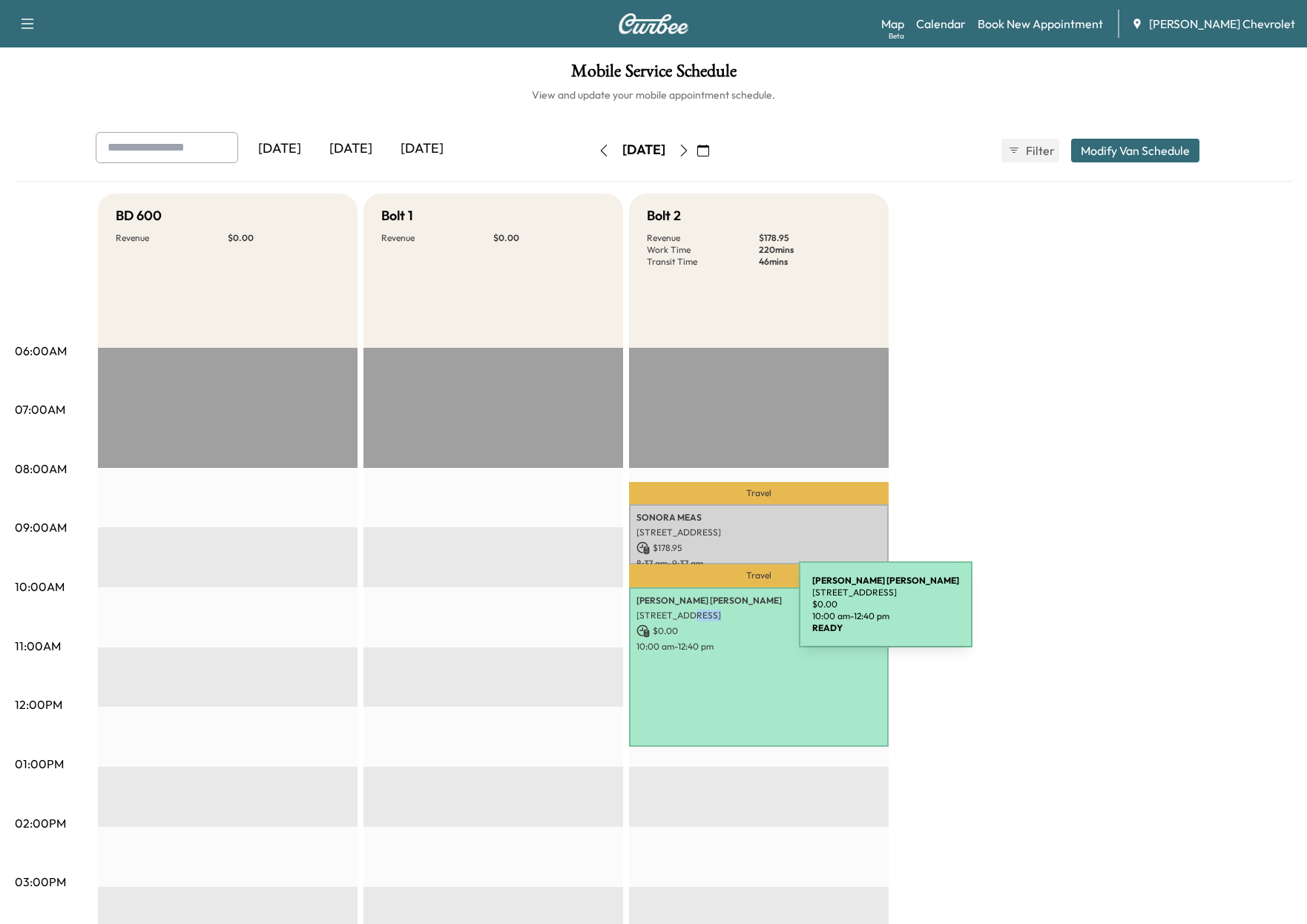
click at [688, 613] on p "[STREET_ADDRESS]" at bounding box center [758, 616] width 245 height 12
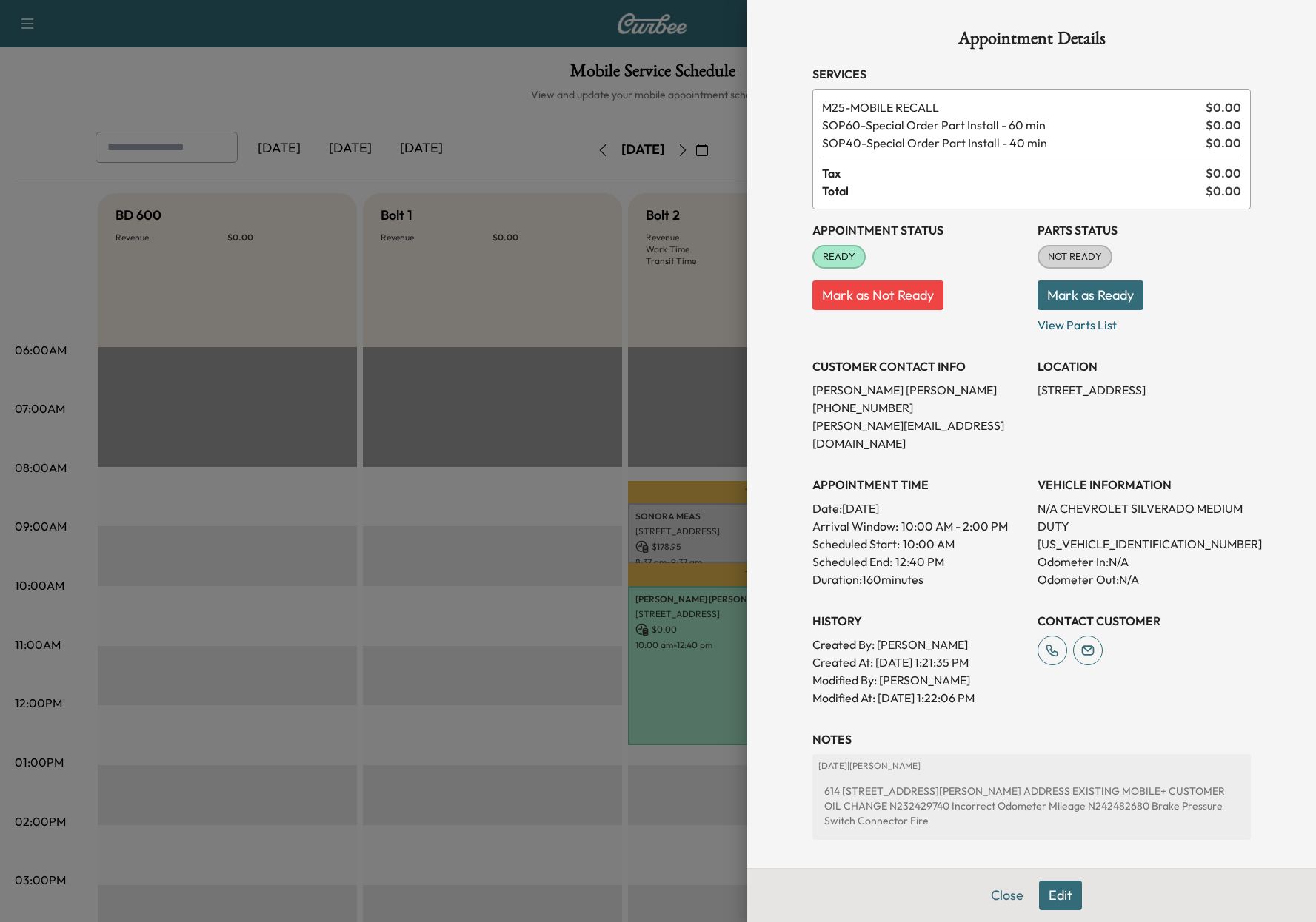
click at [686, 611] on div at bounding box center [658, 461] width 1316 height 922
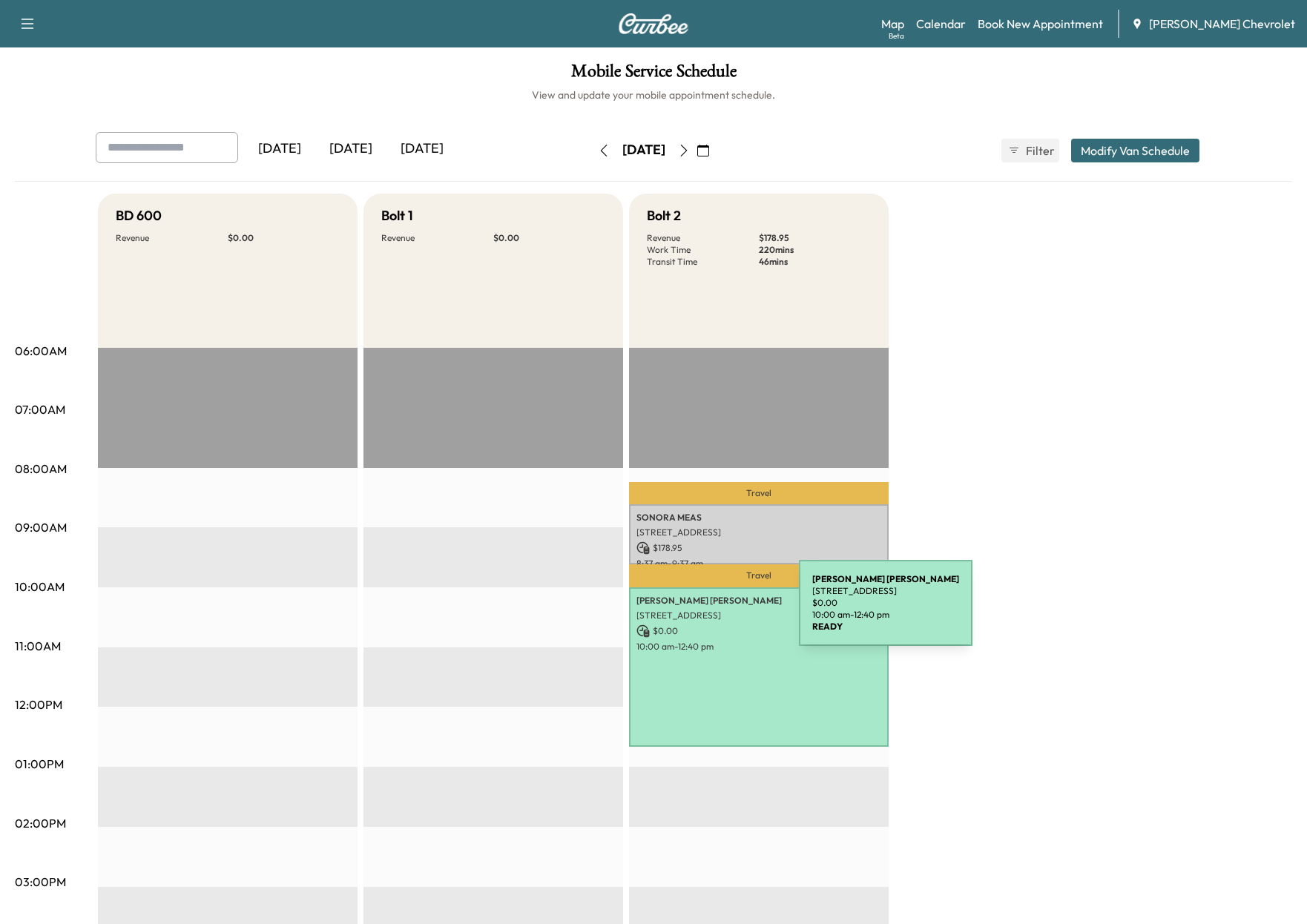
click at [688, 612] on p "[STREET_ADDRESS]" at bounding box center [758, 616] width 245 height 12
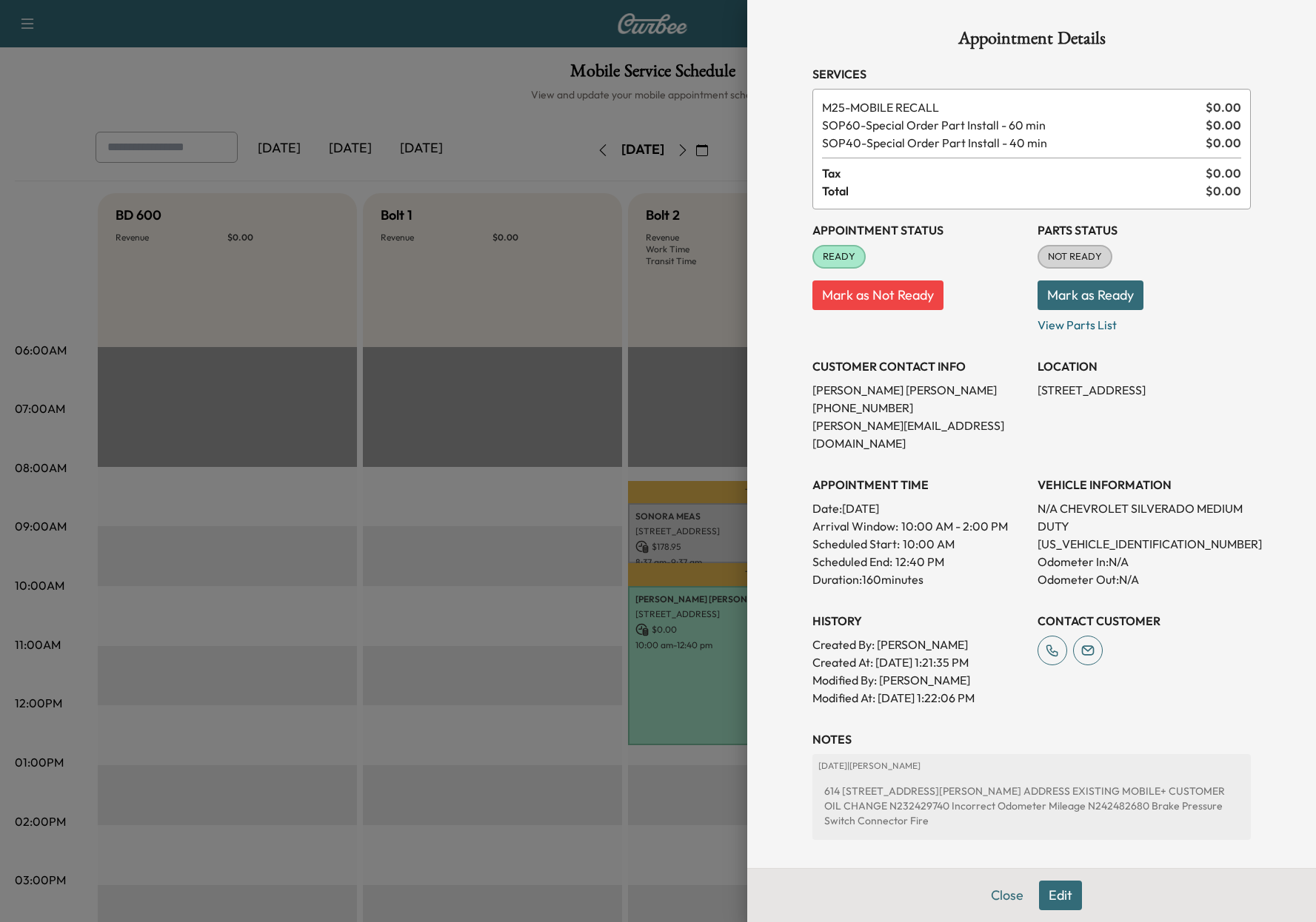
click at [686, 611] on div at bounding box center [658, 461] width 1316 height 922
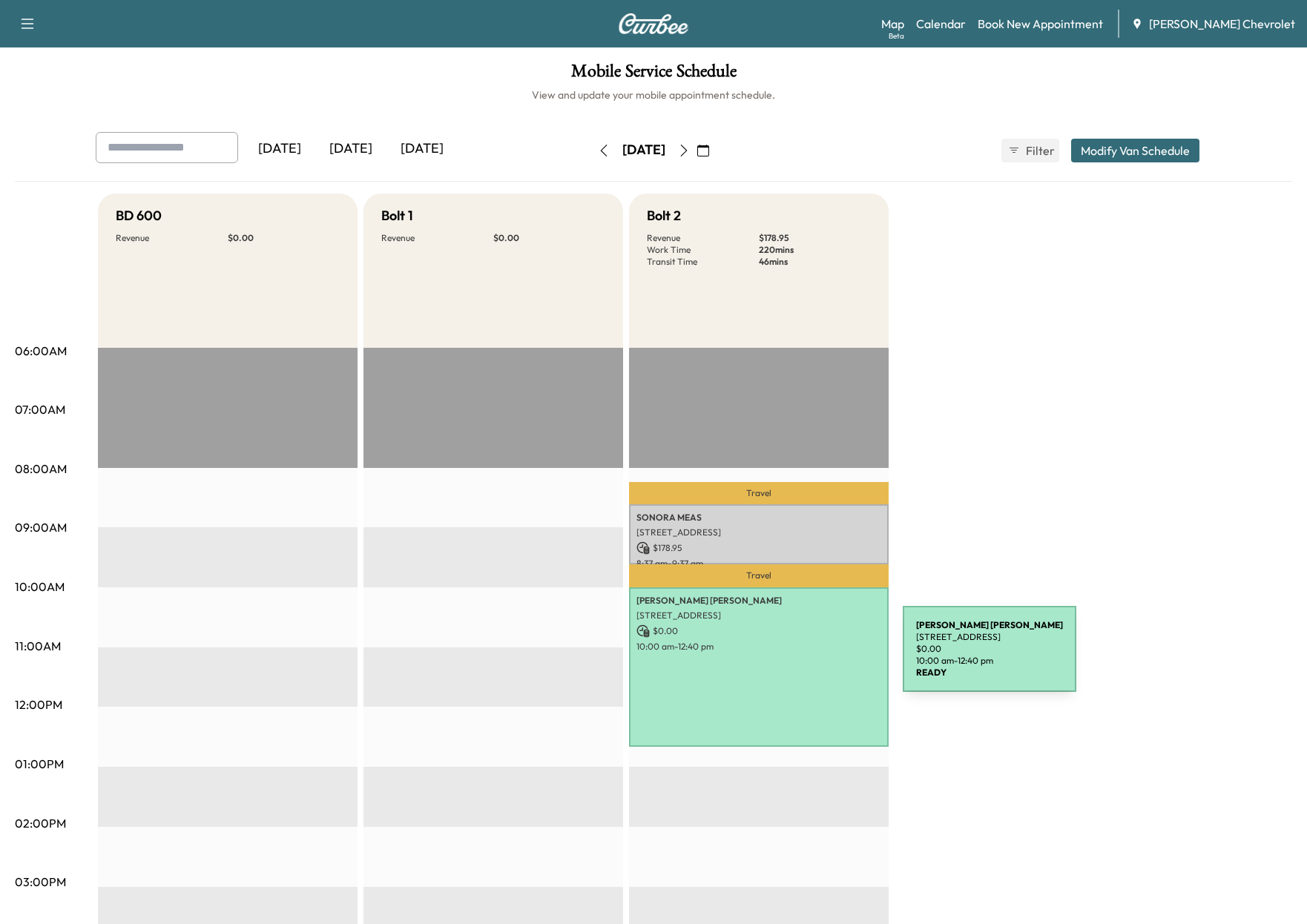
click at [788, 658] on div "[PERSON_NAME] [STREET_ADDRESS] $ 0.00 10:00 am - 12:40 pm" at bounding box center [759, 667] width 260 height 160
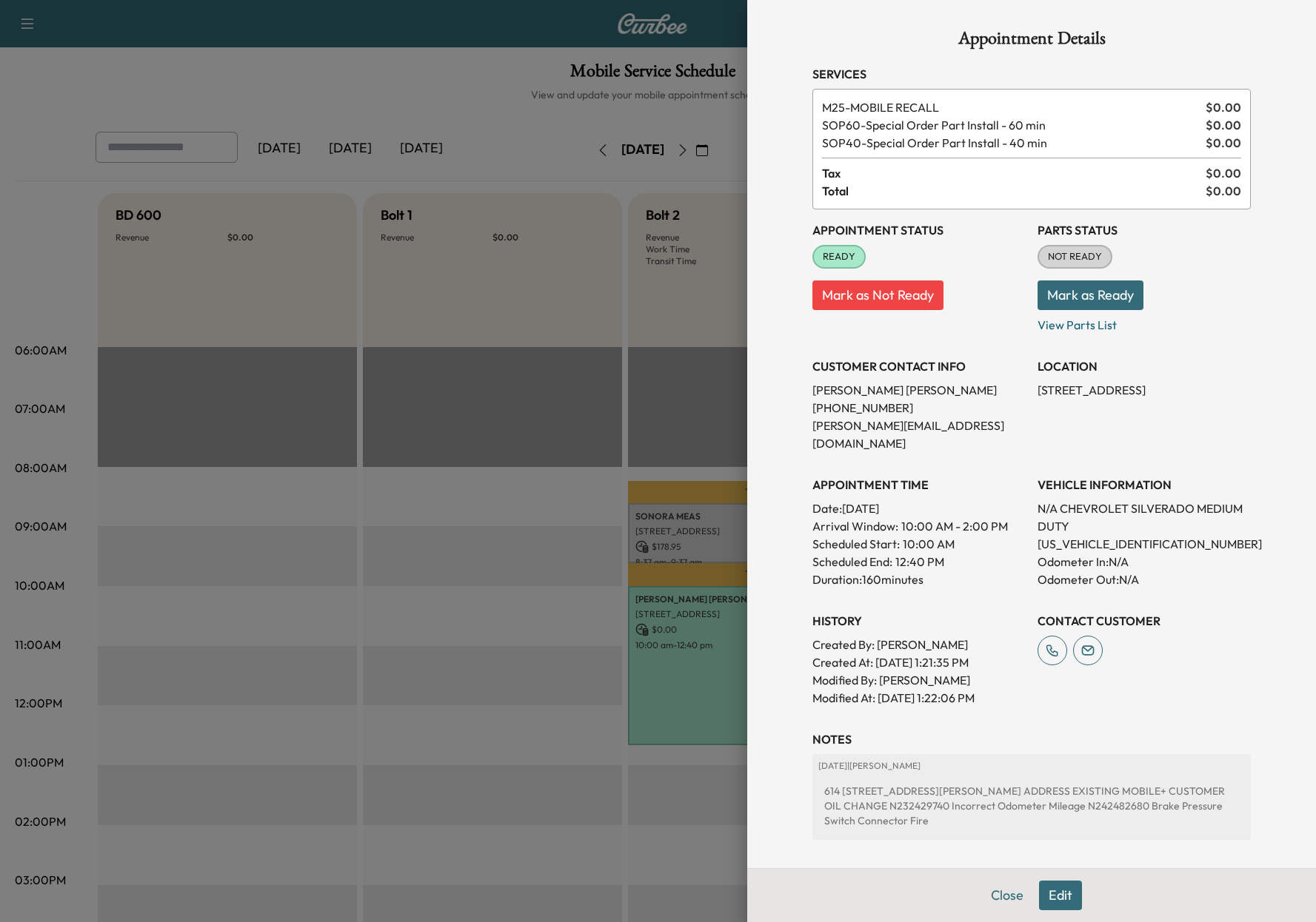
click at [380, 122] on div at bounding box center [658, 461] width 1316 height 922
